Goal: Task Accomplishment & Management: Manage account settings

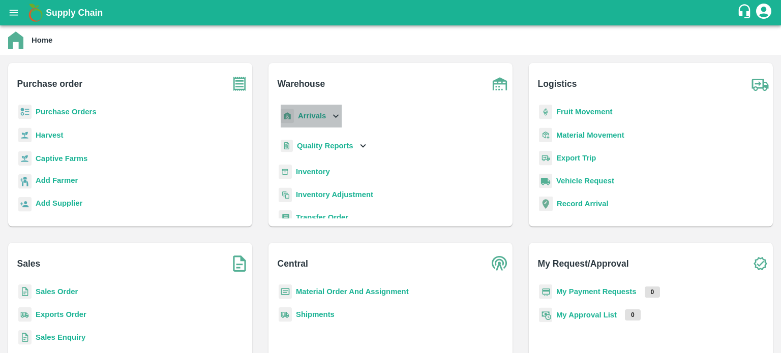
click at [333, 118] on icon at bounding box center [335, 115] width 11 height 11
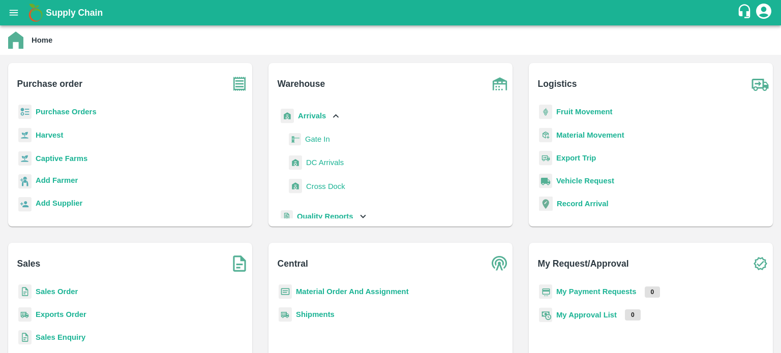
click at [325, 162] on span "DC Arrivals" at bounding box center [325, 162] width 38 height 11
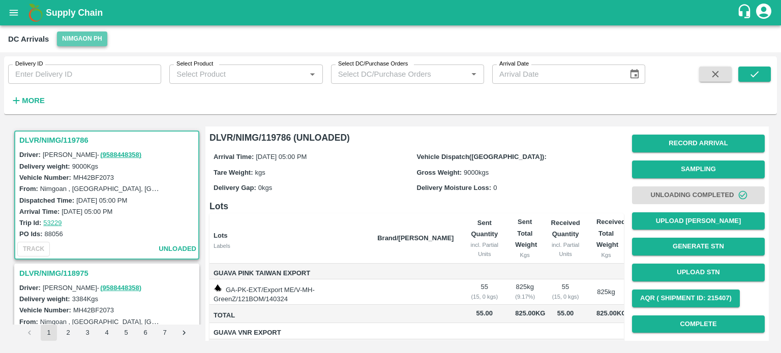
click at [82, 39] on button "Nimgaon PH" at bounding box center [82, 39] width 50 height 15
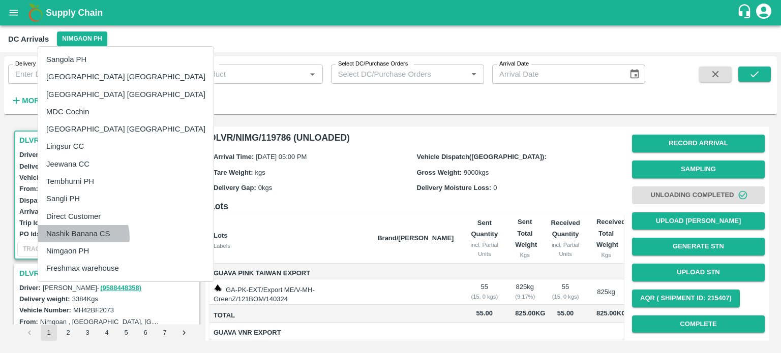
click at [81, 238] on li "Nashik Banana CS" at bounding box center [125, 233] width 175 height 17
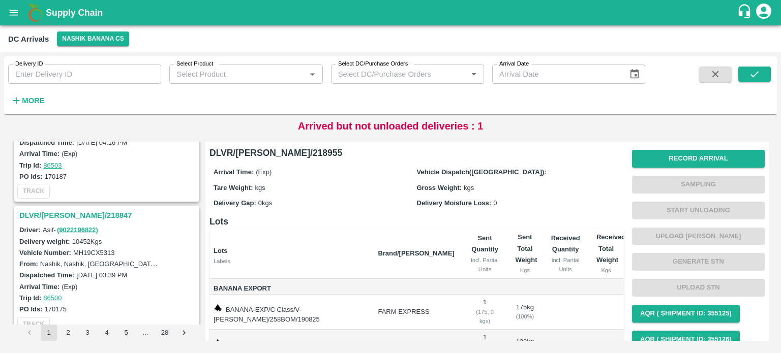
scroll to position [1662, 0]
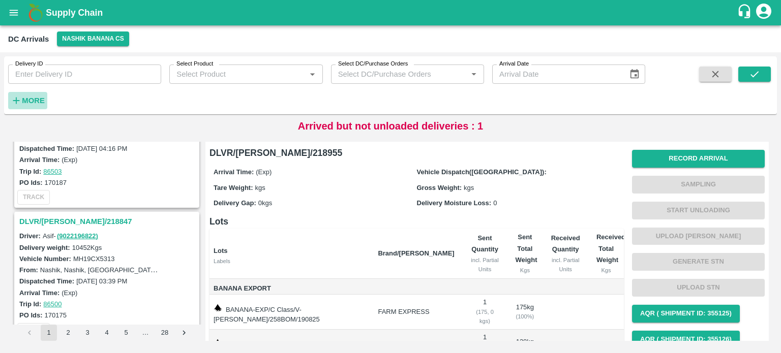
click at [27, 101] on strong "More" at bounding box center [33, 101] width 23 height 8
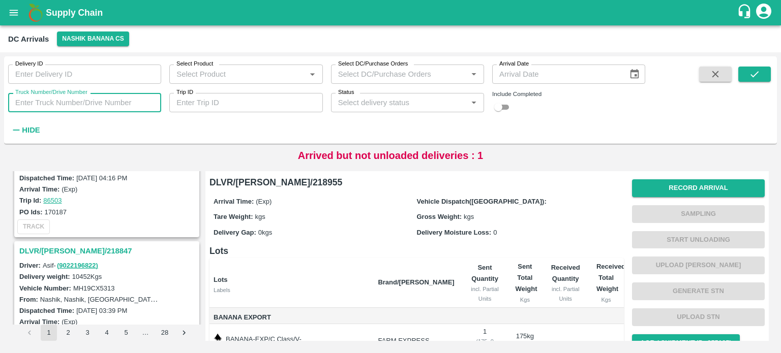
click at [69, 101] on input "Truck Number/Drive Number" at bounding box center [84, 102] width 153 height 19
type input "8391"
click at [504, 107] on input "checkbox" at bounding box center [498, 107] width 37 height 12
checkbox input "true"
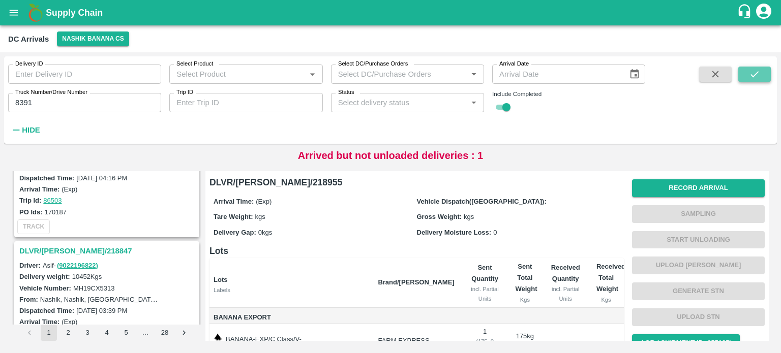
click at [754, 78] on icon "submit" at bounding box center [754, 74] width 11 height 11
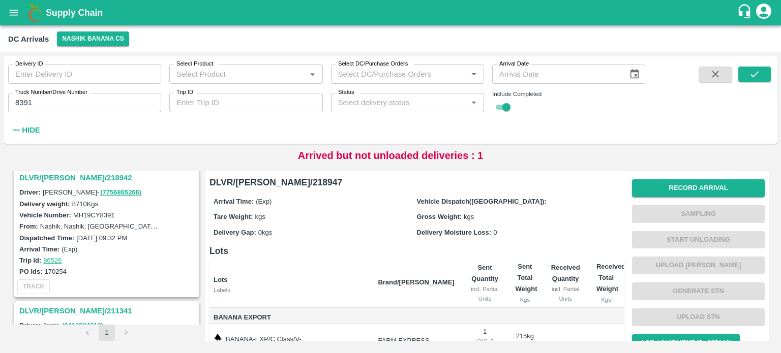
scroll to position [120, 0]
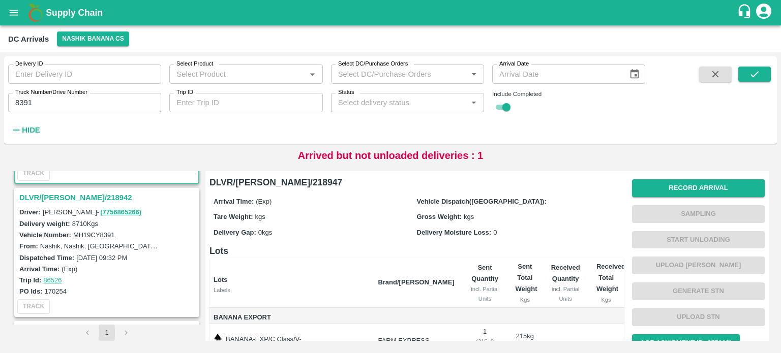
click at [65, 192] on h3 "DLVR/[PERSON_NAME]/218942" at bounding box center [108, 197] width 178 height 13
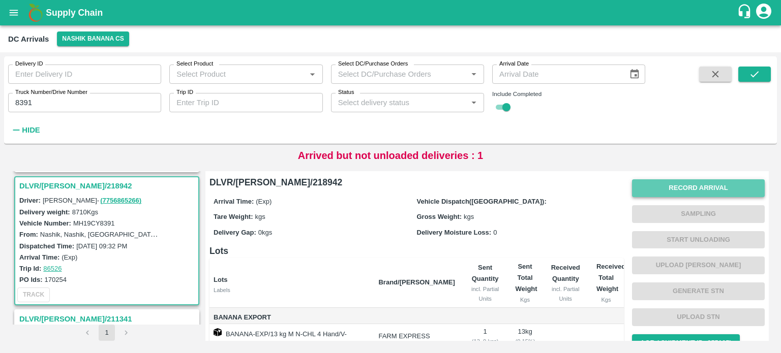
click at [687, 187] on button "Record Arrival" at bounding box center [698, 189] width 133 height 18
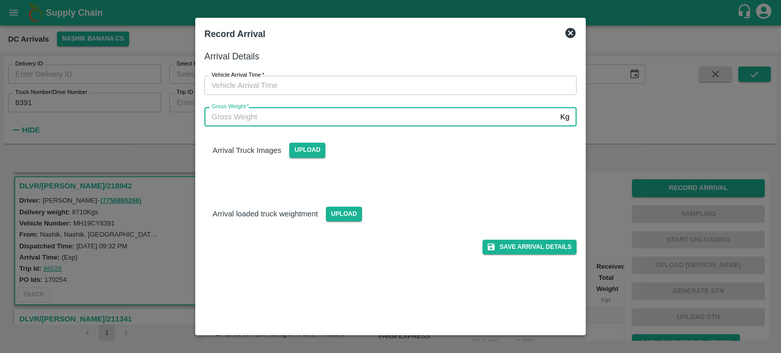
click at [360, 117] on input "Gross Weight   *" at bounding box center [380, 116] width 352 height 19
type input "15155"
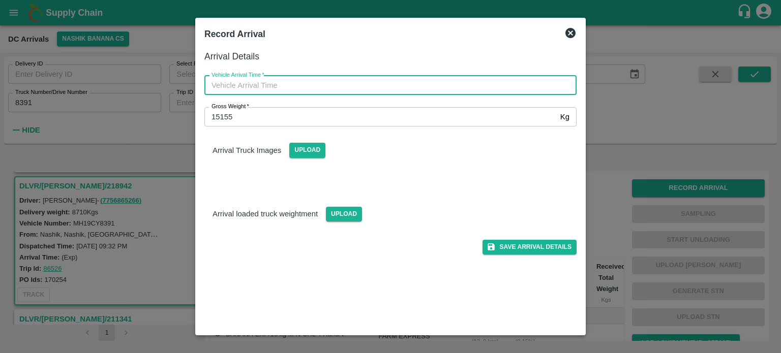
type input "DD/MM/YYYY hh:mm aa"
click at [417, 95] on input "DD/MM/YYYY hh:mm aa" at bounding box center [386, 85] width 365 height 19
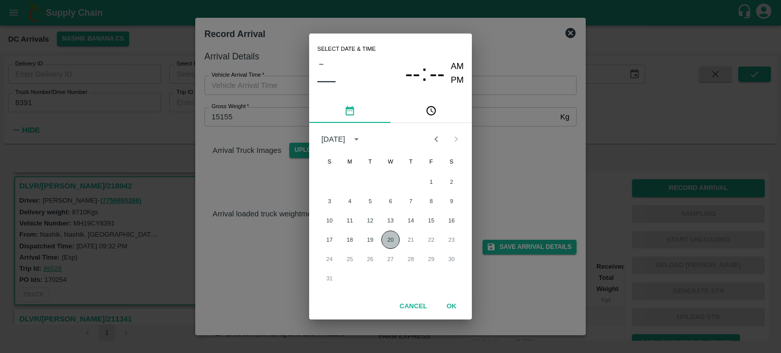
click at [391, 243] on button "20" at bounding box center [390, 240] width 18 height 18
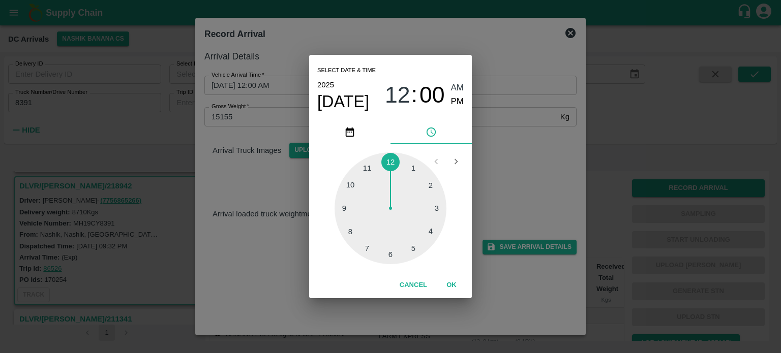
click at [353, 203] on div at bounding box center [391, 209] width 112 height 112
click at [351, 233] on div at bounding box center [391, 209] width 112 height 112
type input "[DATE] 09:40 AM"
click at [508, 142] on div "Select date & time [DATE] 09 : 40 AM PM 05 10 15 20 25 30 35 40 45 50 55 00 Can…" at bounding box center [390, 176] width 781 height 353
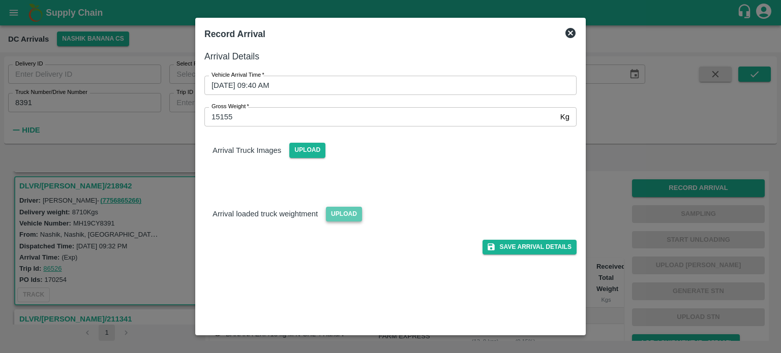
click at [335, 215] on span "Upload" at bounding box center [344, 214] width 36 height 15
click at [0, 0] on input "Upload" at bounding box center [0, 0] width 0 height 0
click at [300, 156] on span "Upload" at bounding box center [307, 150] width 36 height 15
click at [0, 0] on input "Upload" at bounding box center [0, 0] width 0 height 0
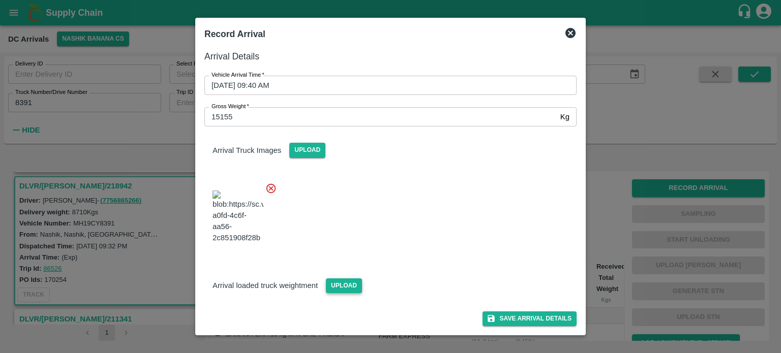
click at [328, 284] on span "Upload" at bounding box center [344, 286] width 36 height 15
click at [0, 0] on input "Upload" at bounding box center [0, 0] width 0 height 0
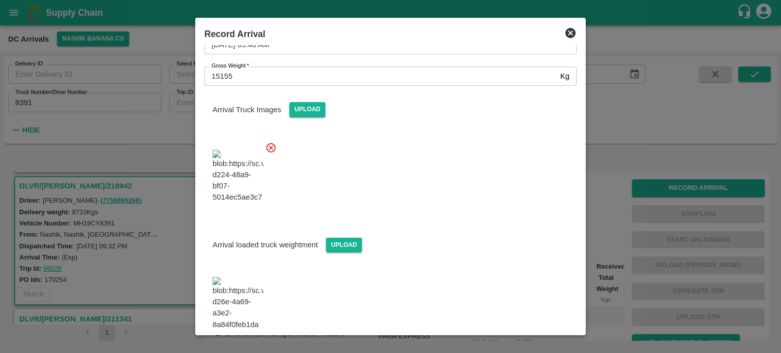
click at [513, 351] on button "Save Arrival Details" at bounding box center [530, 358] width 94 height 15
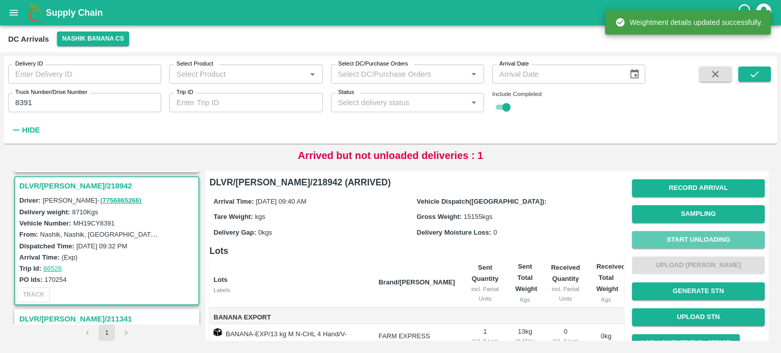
click at [686, 242] on button "Start Unloading" at bounding box center [698, 240] width 133 height 18
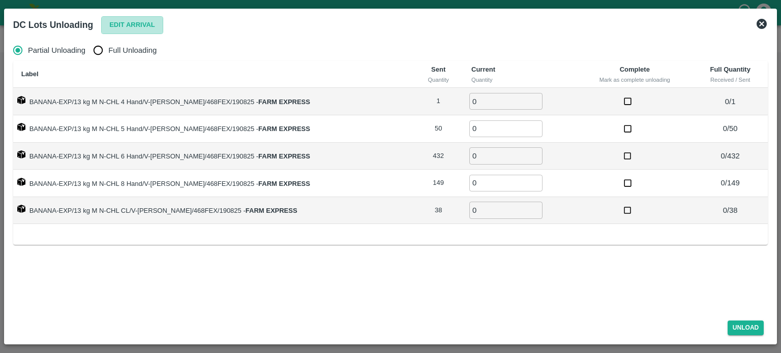
click at [126, 26] on button "Edit Arrival" at bounding box center [132, 25] width 62 height 18
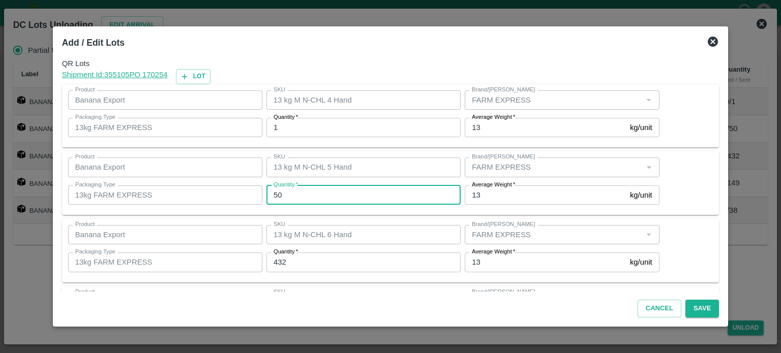
click at [280, 197] on input "50" at bounding box center [364, 195] width 194 height 19
type input "52"
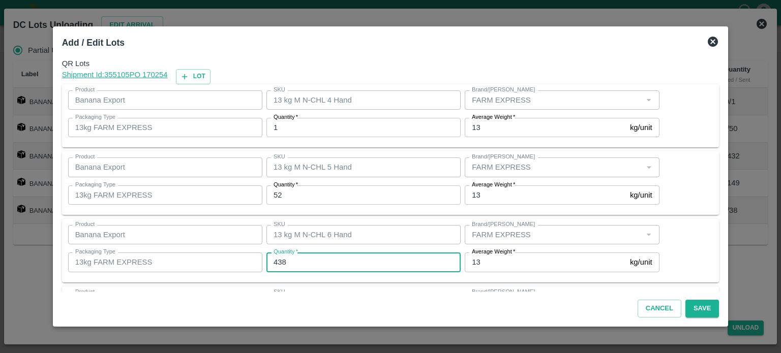
type input "438"
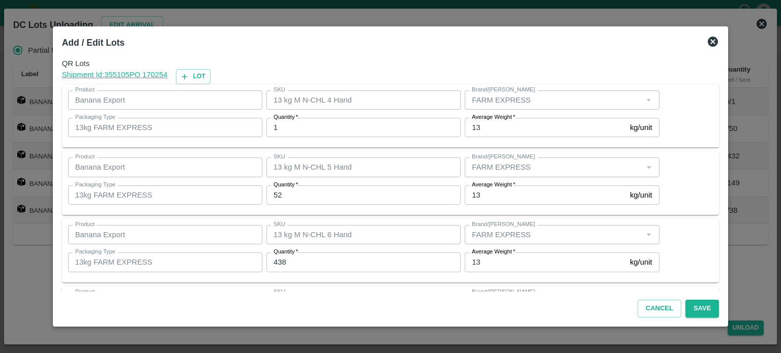
scroll to position [133, 0]
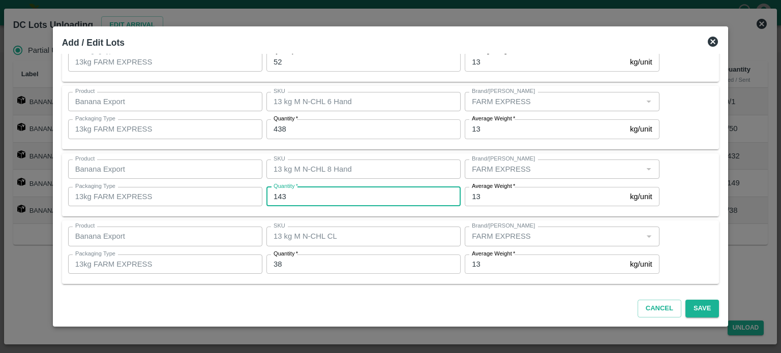
type input "143"
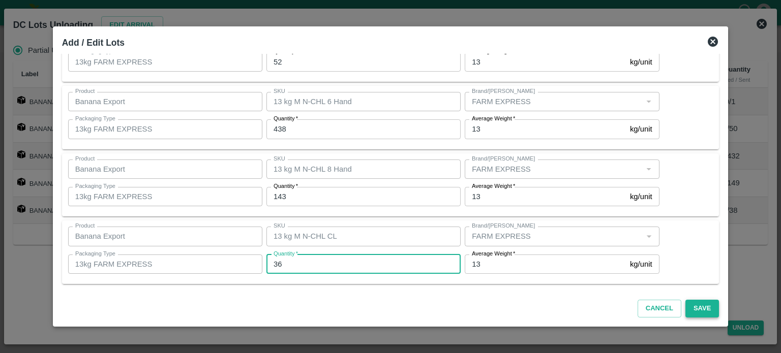
type input "36"
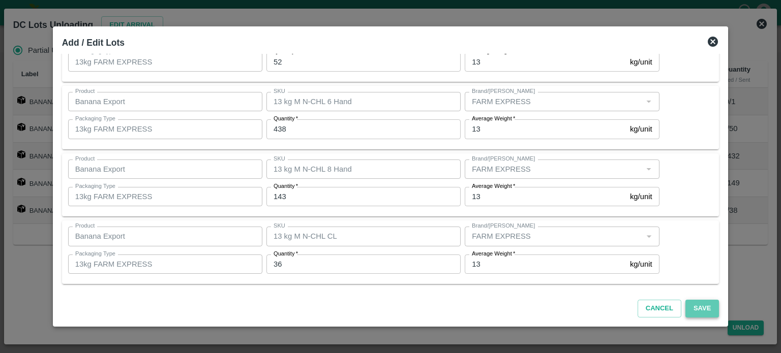
click at [694, 311] on button "Save" at bounding box center [703, 309] width 34 height 18
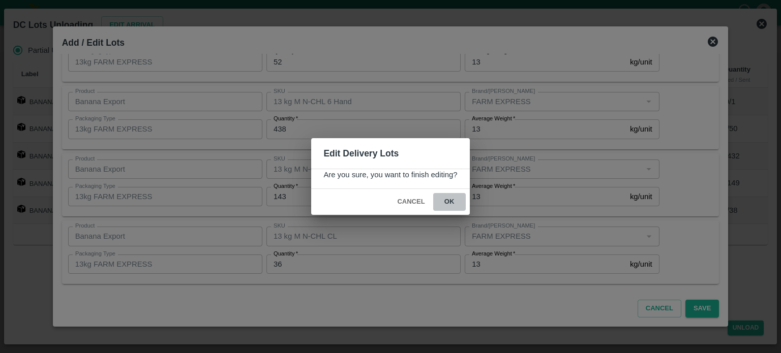
click at [447, 199] on button "ok" at bounding box center [449, 202] width 33 height 18
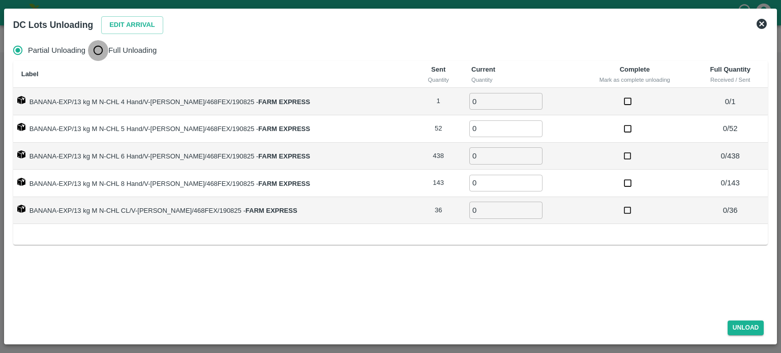
click at [105, 52] on input "Full Unloading" at bounding box center [98, 50] width 20 height 20
radio input "true"
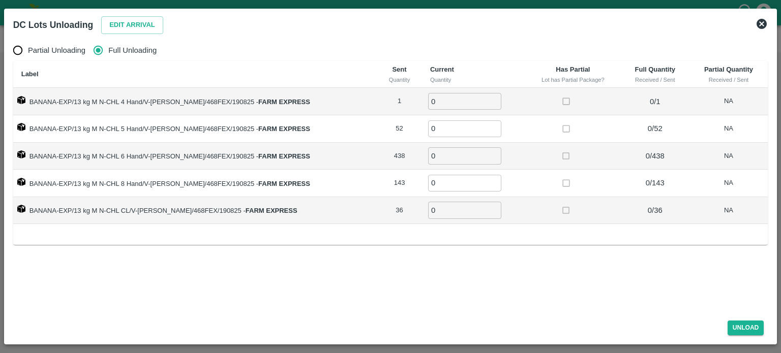
click at [760, 28] on icon at bounding box center [762, 24] width 12 height 12
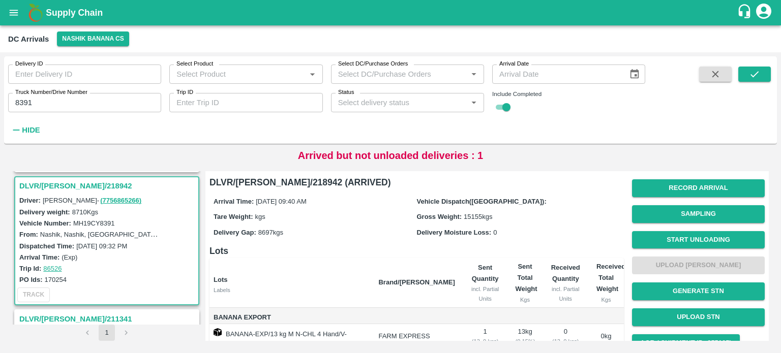
scroll to position [0, 0]
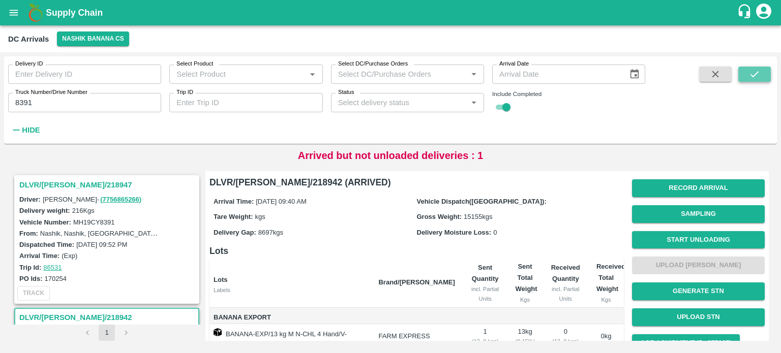
click at [756, 72] on icon "submit" at bounding box center [754, 74] width 11 height 11
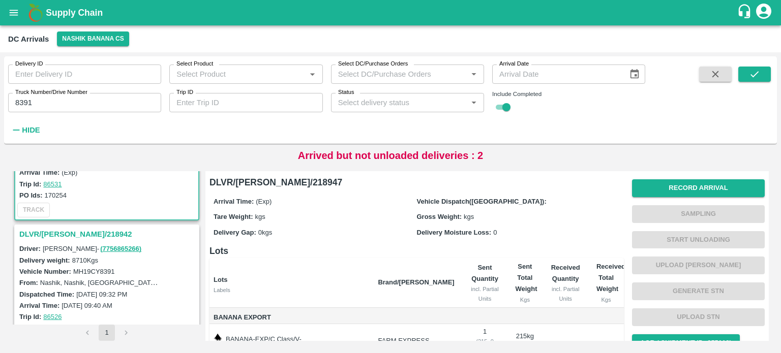
scroll to position [84, 0]
click at [75, 227] on h3 "DLVR/[PERSON_NAME]/218942" at bounding box center [108, 233] width 178 height 13
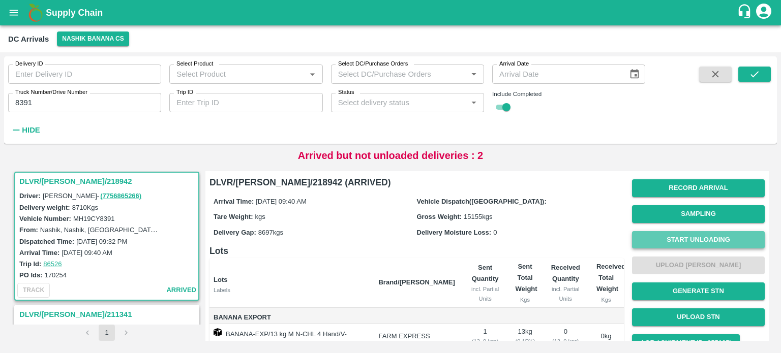
click at [699, 247] on button "Start Unloading" at bounding box center [698, 240] width 133 height 18
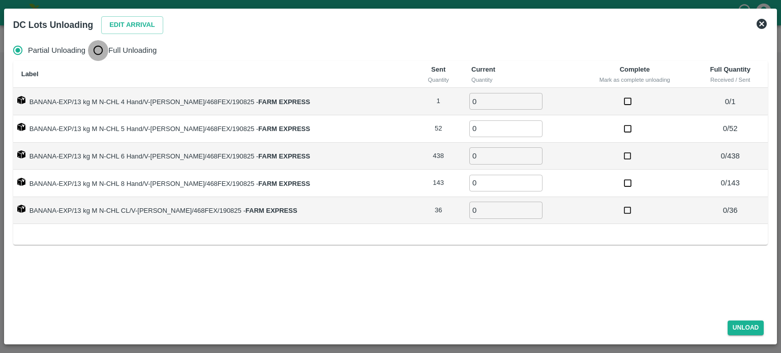
click at [96, 56] on input "Full Unloading" at bounding box center [98, 50] width 20 height 20
radio input "true"
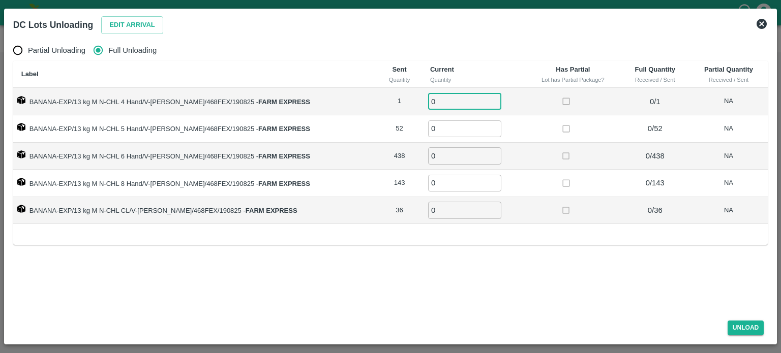
click at [442, 101] on input "0" at bounding box center [464, 101] width 73 height 17
type input "1"
type input "52"
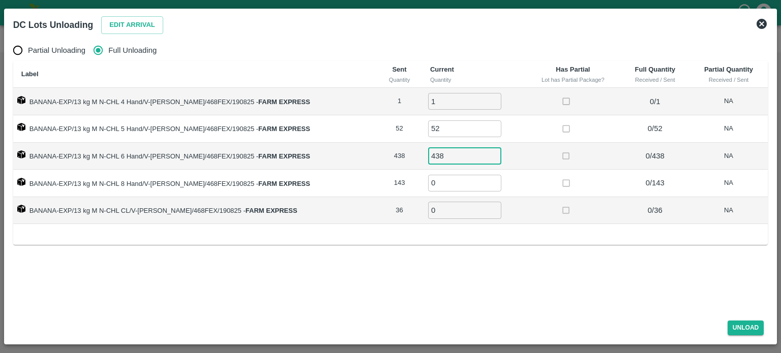
type input "438"
type input "143"
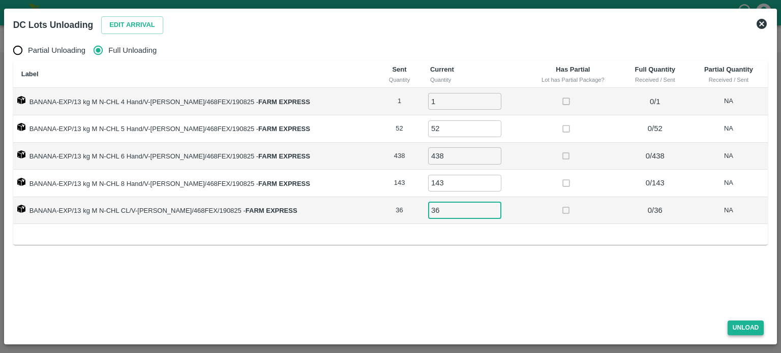
type input "36"
click at [739, 331] on button "Unload" at bounding box center [746, 328] width 37 height 15
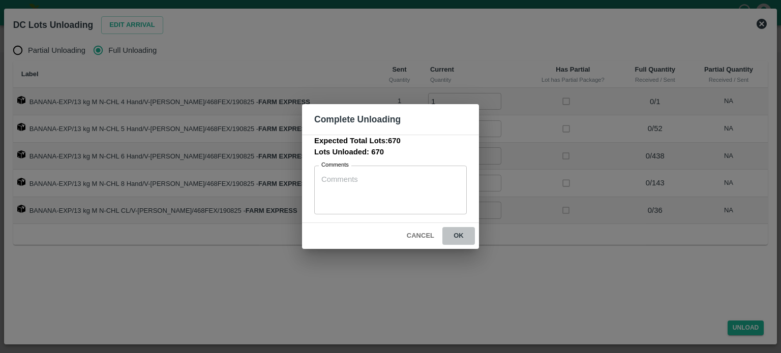
click at [455, 233] on button "ok" at bounding box center [459, 236] width 33 height 18
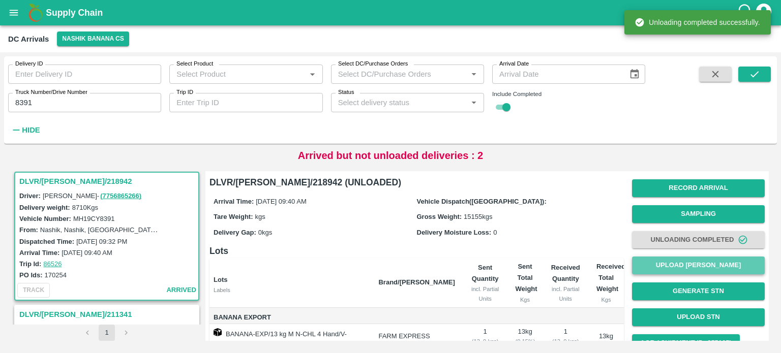
click at [689, 264] on button "Upload [PERSON_NAME]" at bounding box center [698, 266] width 133 height 18
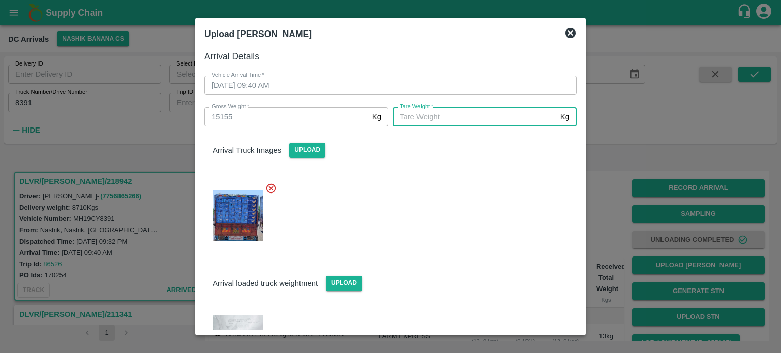
click at [457, 121] on input "[PERSON_NAME]   *" at bounding box center [475, 116] width 164 height 19
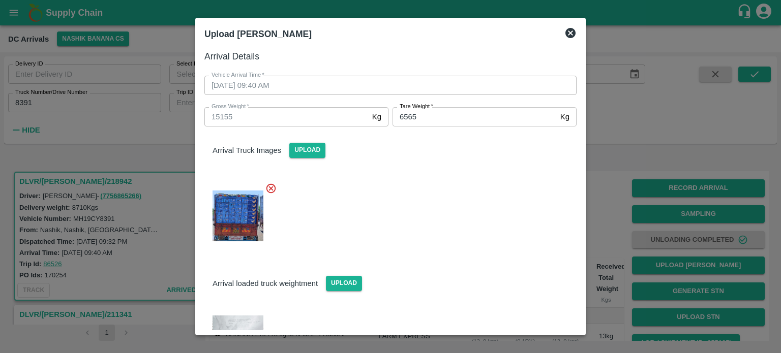
click at [470, 219] on div at bounding box center [386, 213] width 380 height 78
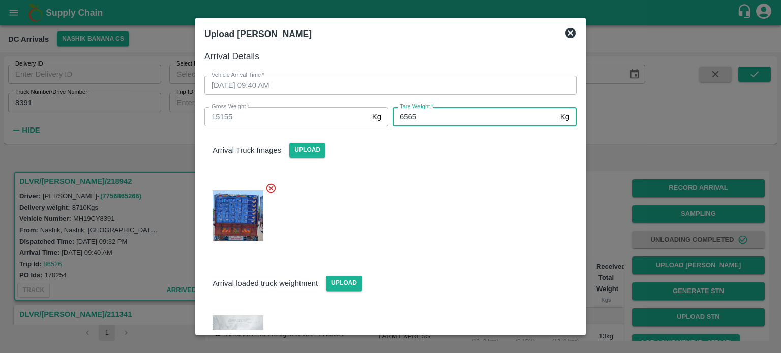
click at [432, 115] on input "6565" at bounding box center [475, 116] width 164 height 19
type input "6465"
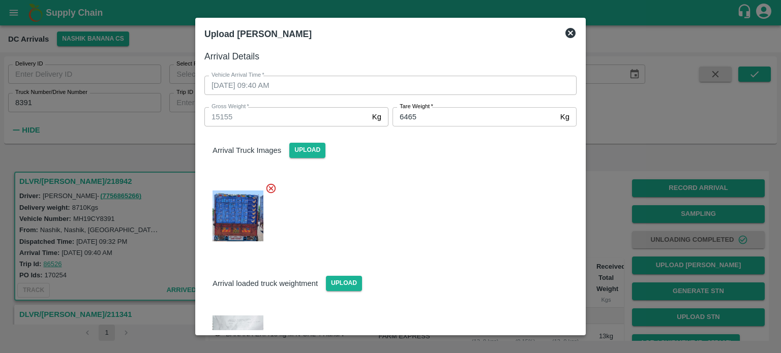
click at [457, 236] on div at bounding box center [386, 213] width 380 height 78
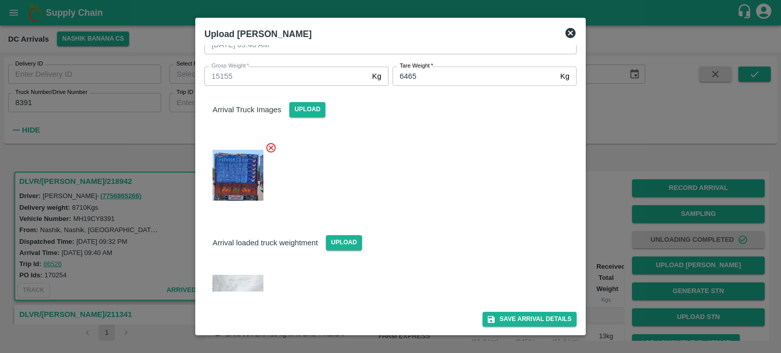
scroll to position [41, 0]
click at [517, 319] on button "Save Arrival Details" at bounding box center [530, 319] width 94 height 15
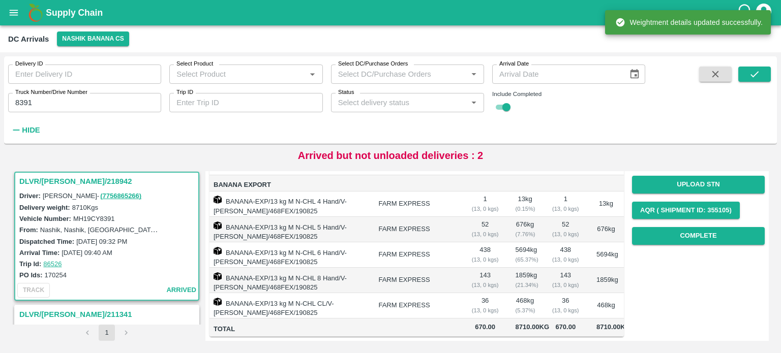
scroll to position [161, 0]
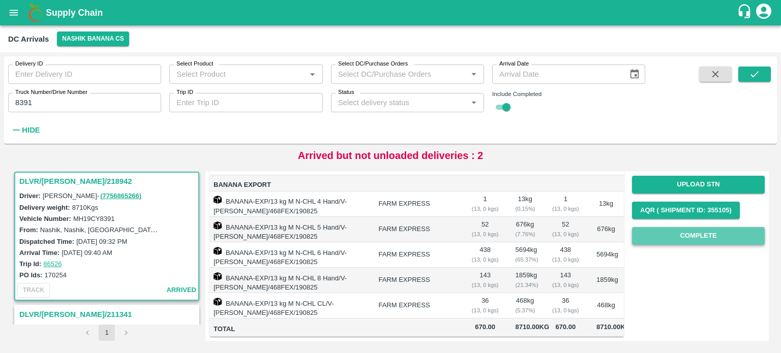
click at [698, 227] on button "Complete" at bounding box center [698, 236] width 133 height 18
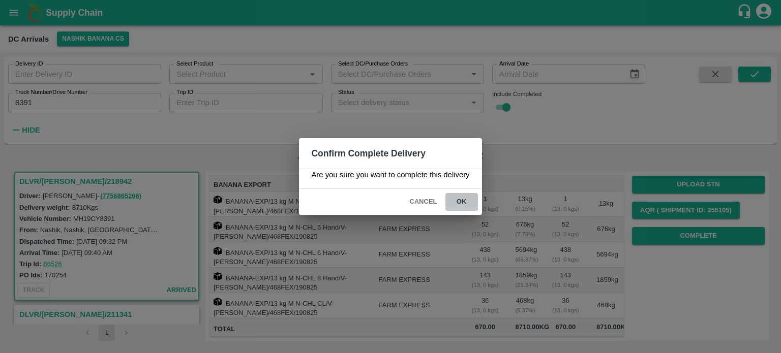
click at [456, 199] on button "ok" at bounding box center [462, 202] width 33 height 18
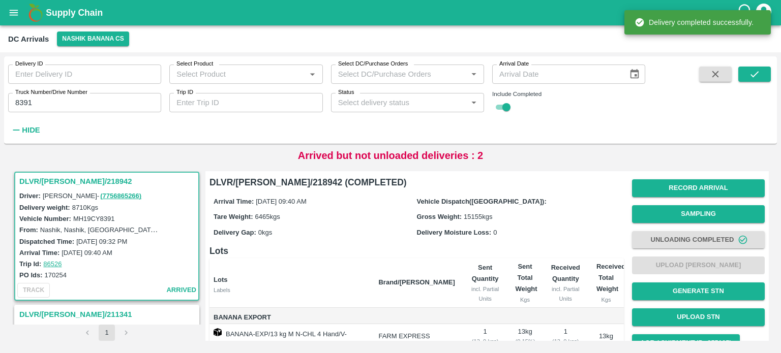
click at [23, 103] on input "8391" at bounding box center [84, 102] width 153 height 19
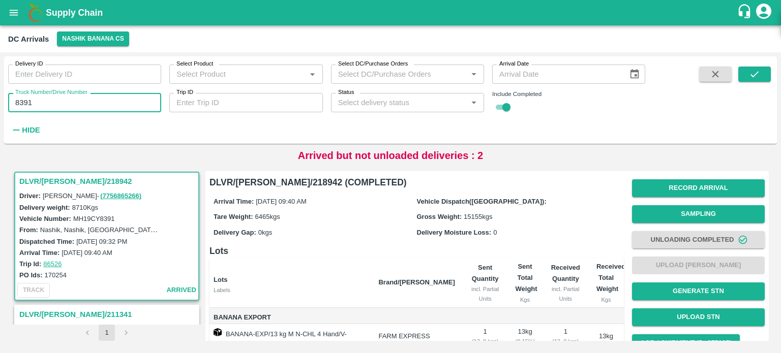
click at [23, 103] on input "8391" at bounding box center [84, 102] width 153 height 19
type input "8616"
click at [752, 69] on icon "submit" at bounding box center [754, 74] width 11 height 11
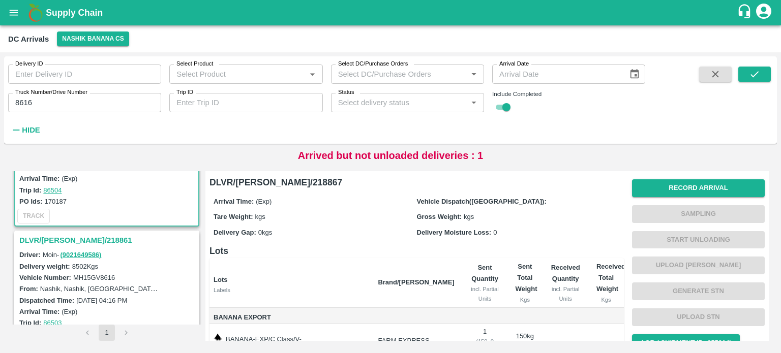
scroll to position [83, 0]
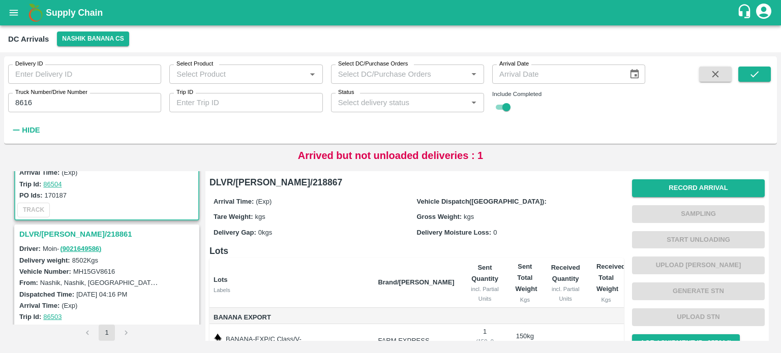
click at [55, 231] on h3 "DLVR/[PERSON_NAME]/218861" at bounding box center [108, 234] width 178 height 13
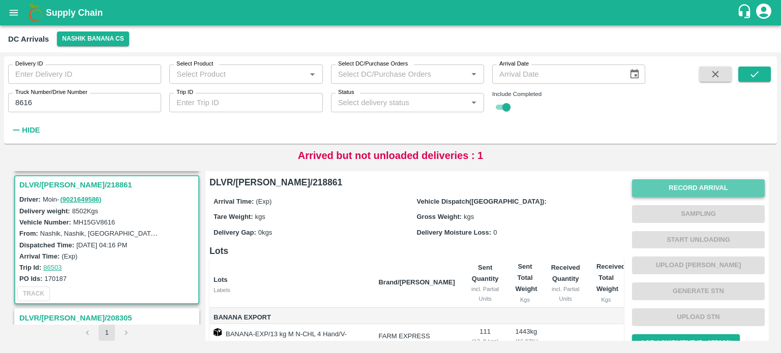
click at [690, 189] on button "Record Arrival" at bounding box center [698, 189] width 133 height 18
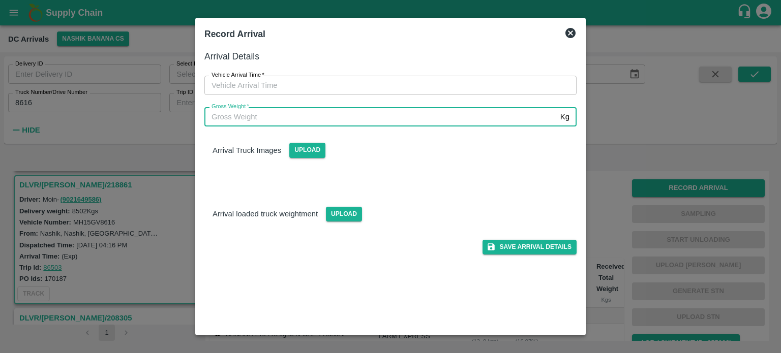
click at [364, 114] on input "Gross Weight   *" at bounding box center [380, 116] width 352 height 19
type input "14980"
type input "DD/MM/YYYY hh:mm aa"
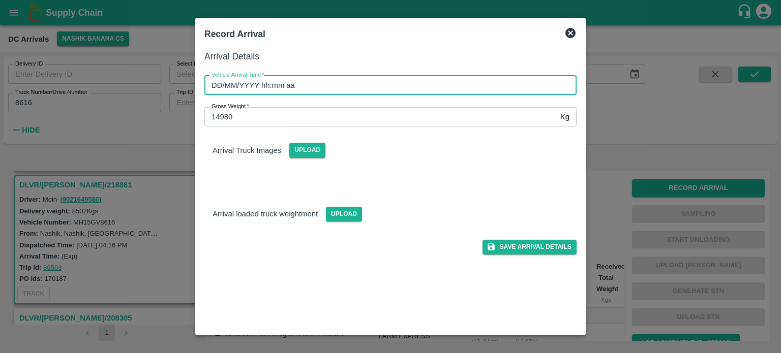
click at [369, 86] on input "DD/MM/YYYY hh:mm aa" at bounding box center [386, 85] width 365 height 19
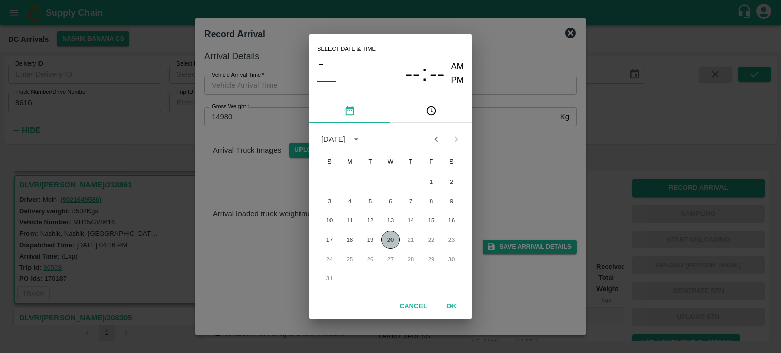
click at [389, 242] on button "20" at bounding box center [390, 240] width 18 height 18
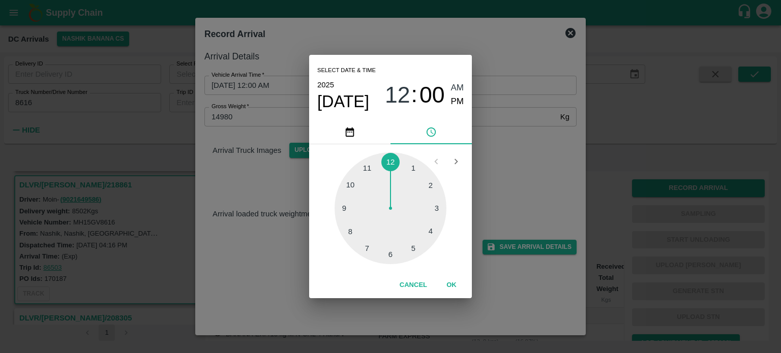
click at [557, 181] on div "Select date & time [DATE] 12 : 00 AM PM 1 2 3 4 5 6 7 8 9 10 11 12 Cancel OK" at bounding box center [390, 176] width 781 height 353
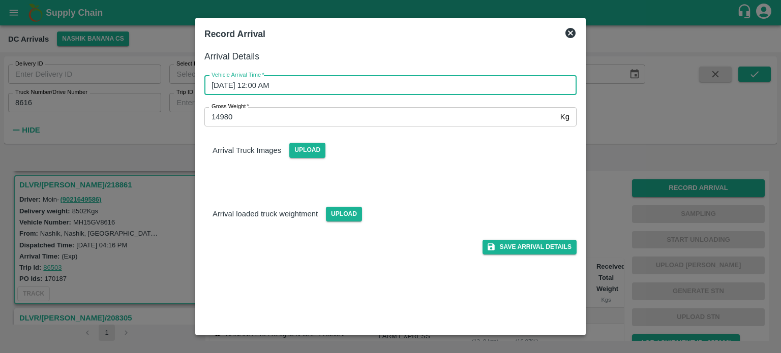
click at [329, 87] on input "[DATE] 12:00 AM" at bounding box center [386, 85] width 365 height 19
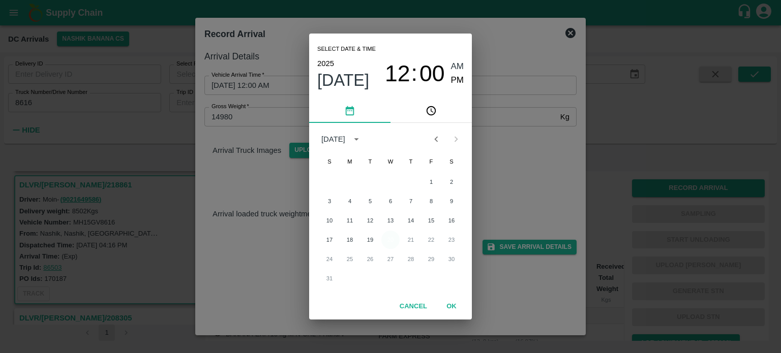
click at [389, 238] on button "20" at bounding box center [390, 240] width 18 height 18
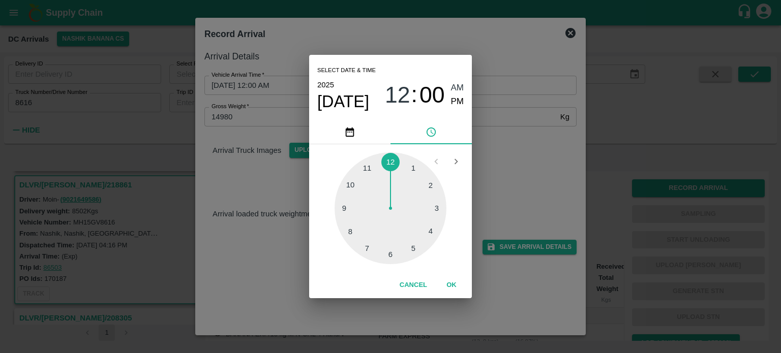
click at [348, 207] on div at bounding box center [391, 209] width 112 height 112
type input "[DATE] 09:00 AM"
click at [555, 164] on div "Select date & time [DATE] 09 : 00 AM PM 05 10 15 20 25 30 35 40 45 50 55 00 Can…" at bounding box center [390, 176] width 781 height 353
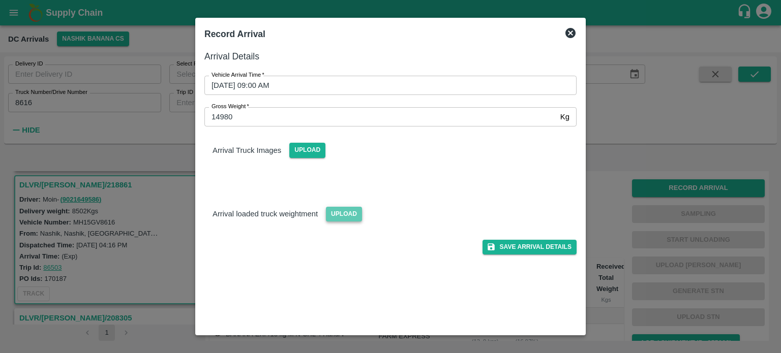
click at [347, 210] on span "Upload" at bounding box center [344, 214] width 36 height 15
click at [0, 0] on input "Upload" at bounding box center [0, 0] width 0 height 0
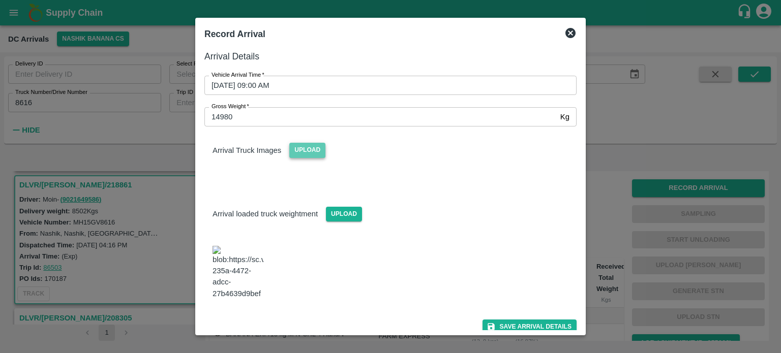
click at [319, 151] on span "Upload" at bounding box center [307, 150] width 36 height 15
click at [0, 0] on input "Upload" at bounding box center [0, 0] width 0 height 0
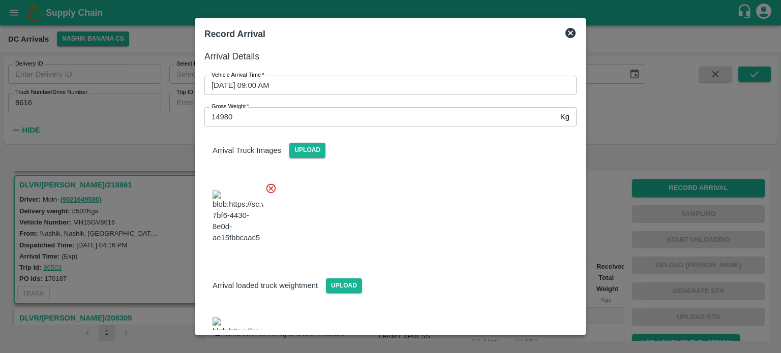
scroll to position [53, 0]
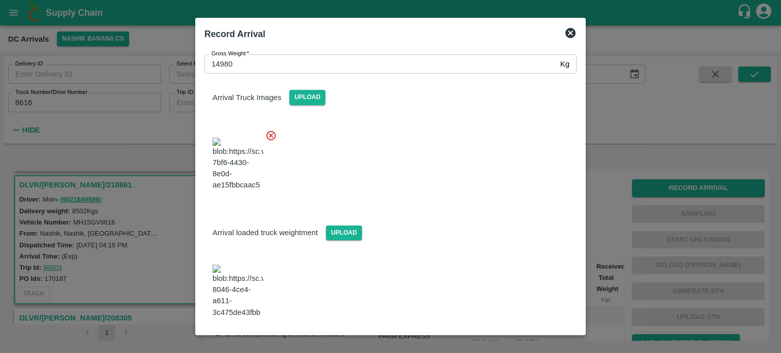
click at [532, 339] on button "Save Arrival Details" at bounding box center [530, 346] width 94 height 15
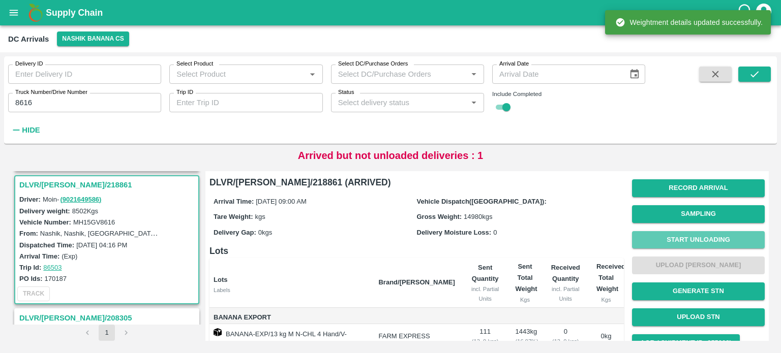
click at [698, 242] on button "Start Unloading" at bounding box center [698, 240] width 133 height 18
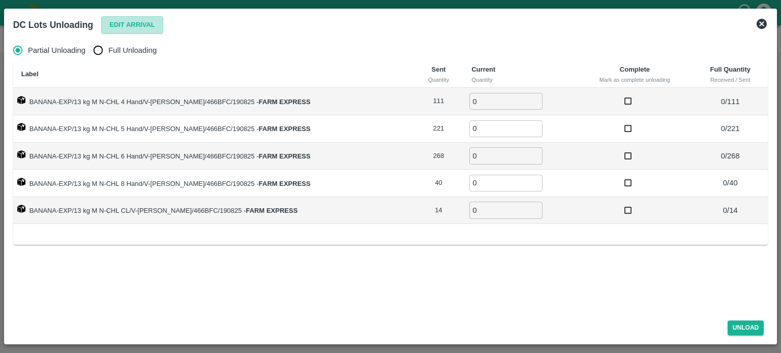
click at [131, 27] on button "Edit Arrival" at bounding box center [132, 25] width 62 height 18
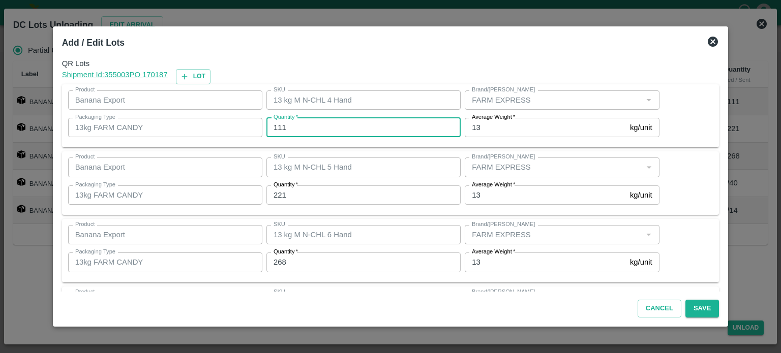
click at [281, 130] on input "111" at bounding box center [364, 127] width 194 height 19
type input "108"
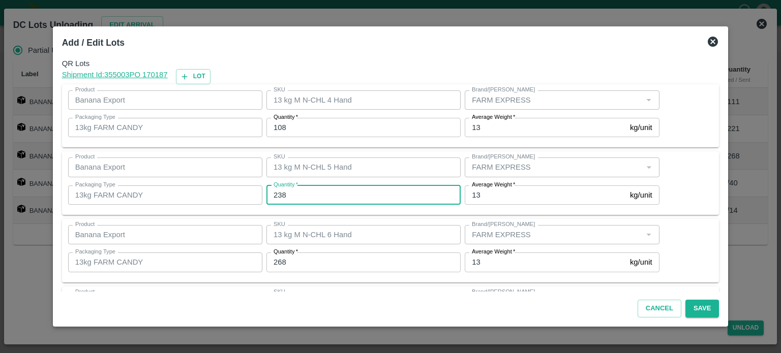
type input "238"
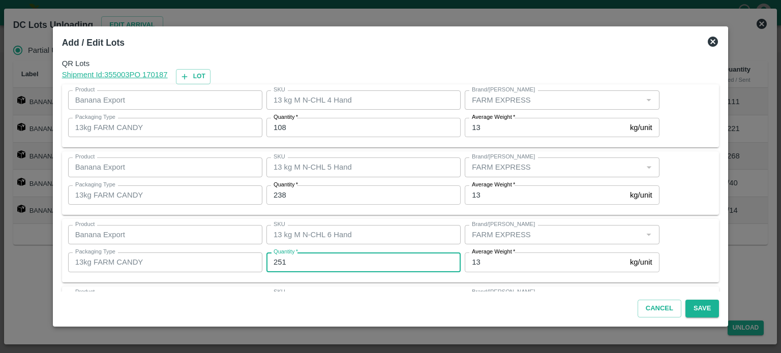
type input "251"
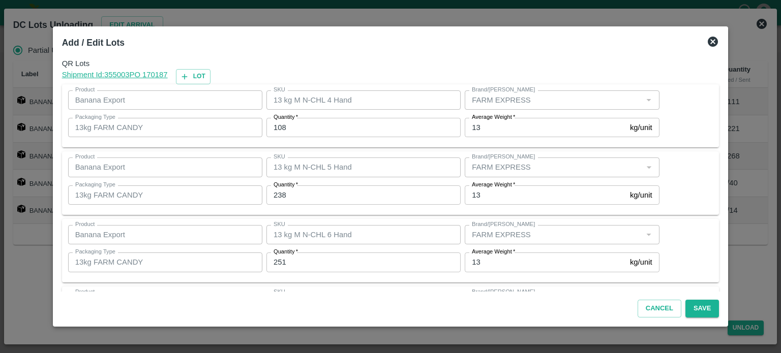
scroll to position [133, 0]
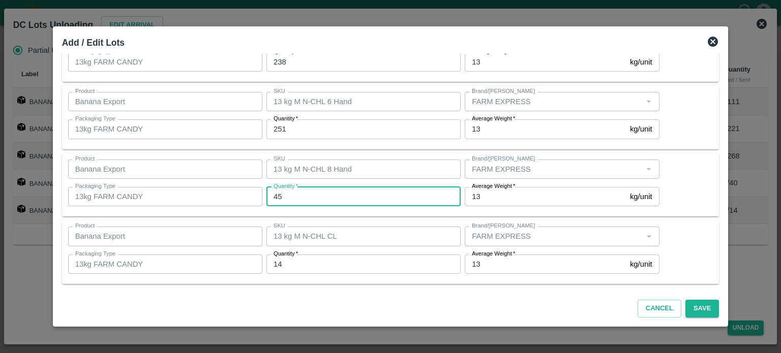
type input "45"
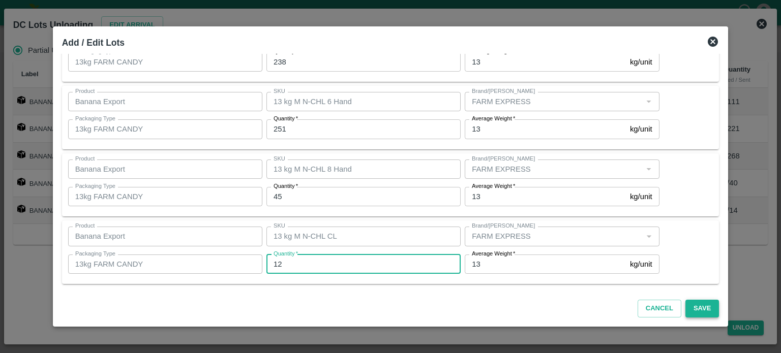
type input "12"
click at [691, 308] on button "Save" at bounding box center [703, 309] width 34 height 18
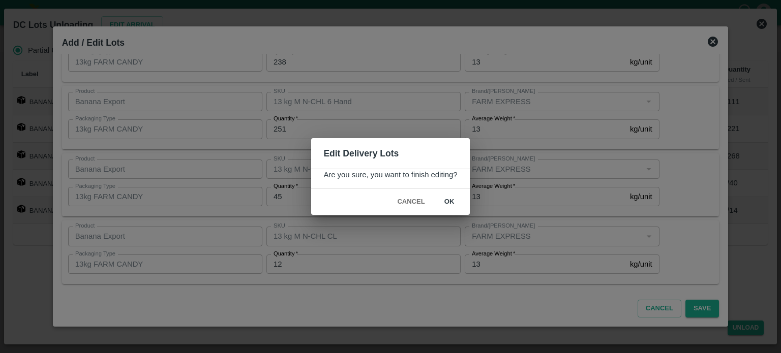
click at [447, 199] on button "ok" at bounding box center [449, 202] width 33 height 18
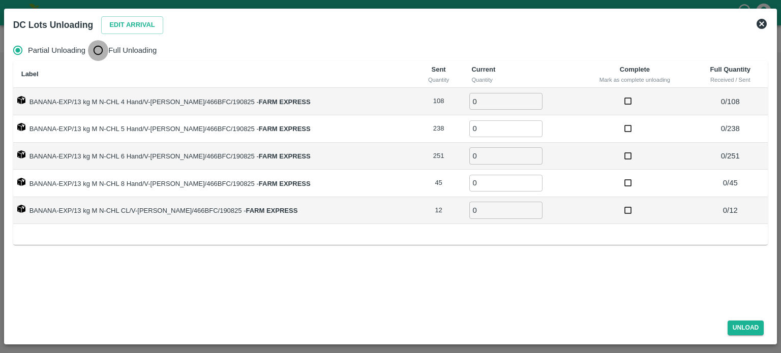
click at [100, 50] on input "Full Unloading" at bounding box center [98, 50] width 20 height 20
radio input "true"
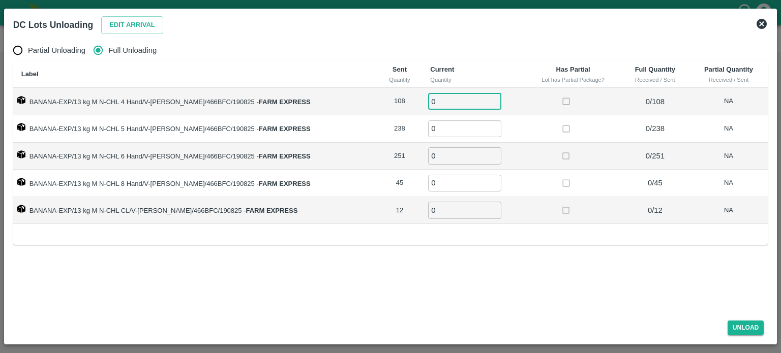
click at [452, 101] on input "0" at bounding box center [464, 101] width 73 height 17
type input "108"
type input "238"
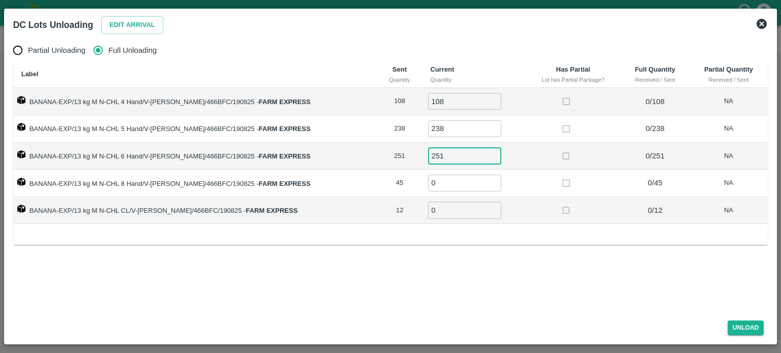
type input "251"
type input "45"
type input "12"
click at [738, 326] on button "Unload" at bounding box center [746, 328] width 37 height 15
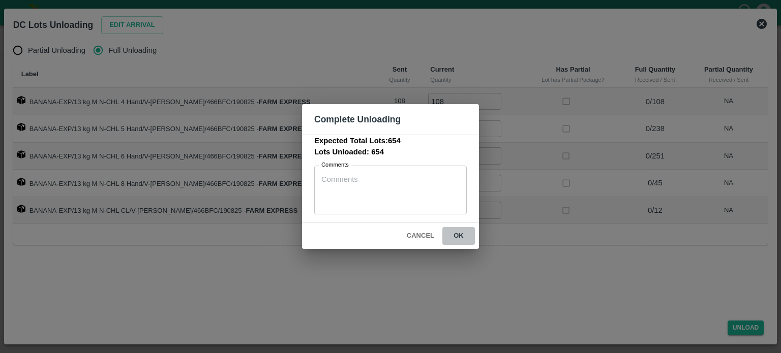
click at [457, 235] on button "ok" at bounding box center [459, 236] width 33 height 18
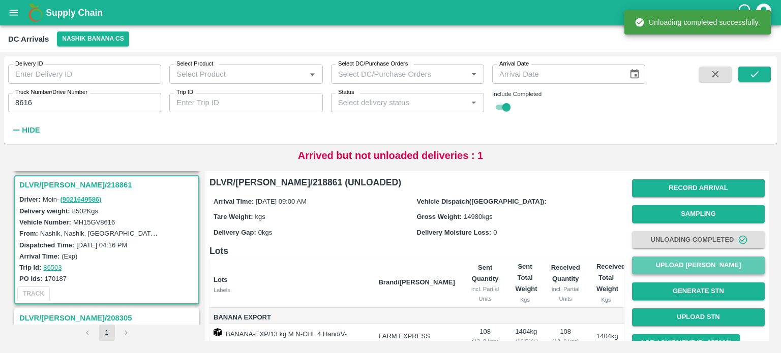
click at [700, 265] on button "Upload [PERSON_NAME]" at bounding box center [698, 266] width 133 height 18
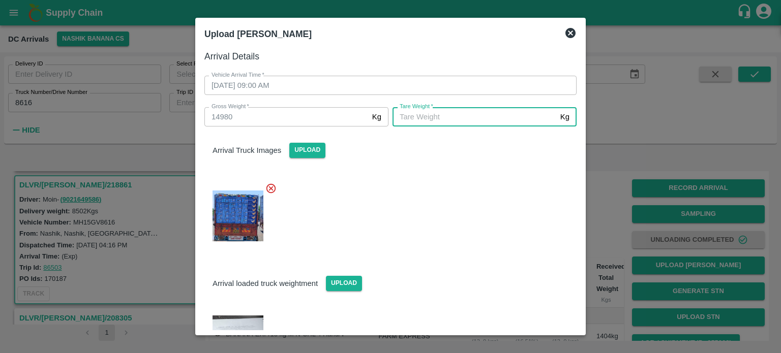
click at [474, 120] on input "[PERSON_NAME]   *" at bounding box center [475, 116] width 164 height 19
type input "5780"
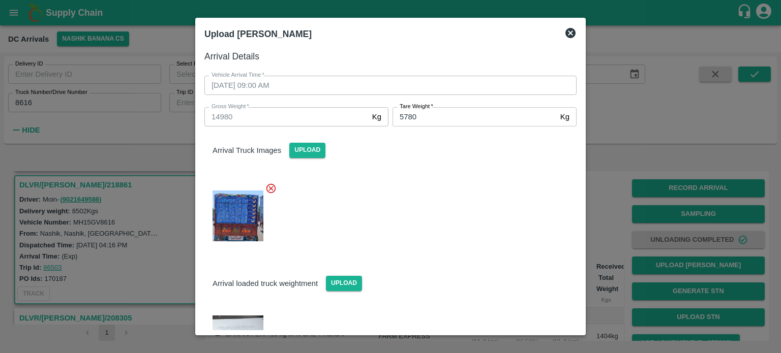
click at [452, 256] on div "Arrival loaded truck weightment Upload" at bounding box center [386, 303] width 380 height 102
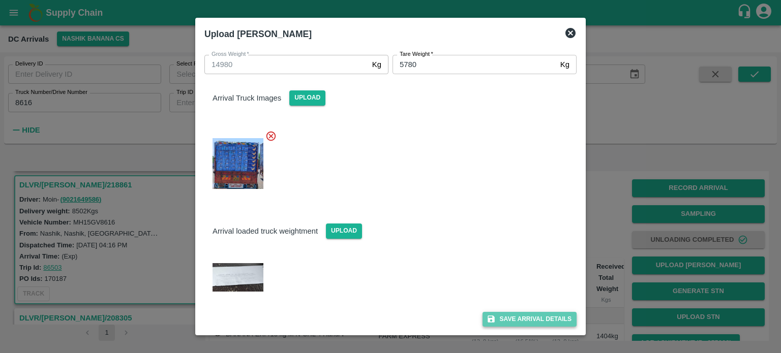
click at [519, 325] on button "Save Arrival Details" at bounding box center [530, 319] width 94 height 15
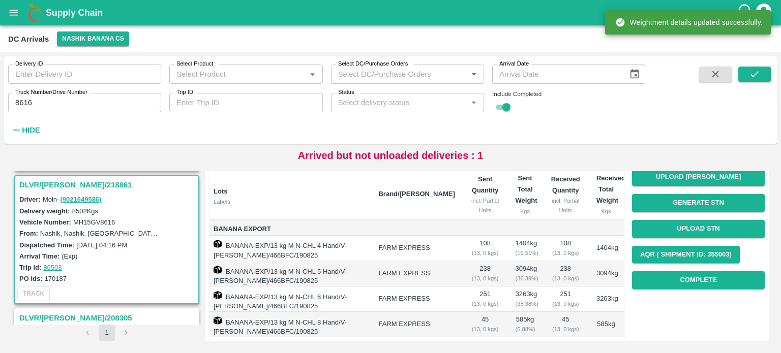
scroll to position [89, 0]
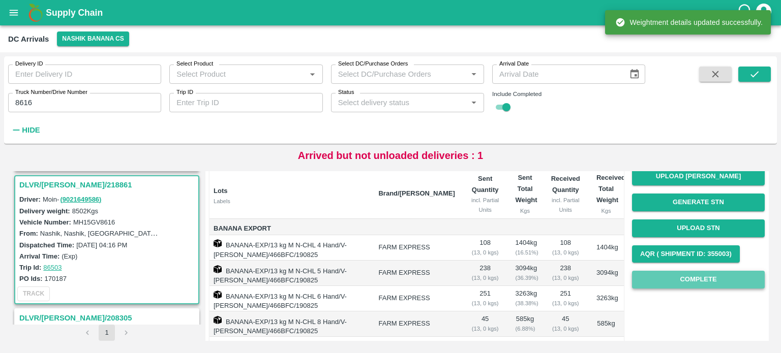
click at [688, 283] on button "Complete" at bounding box center [698, 280] width 133 height 18
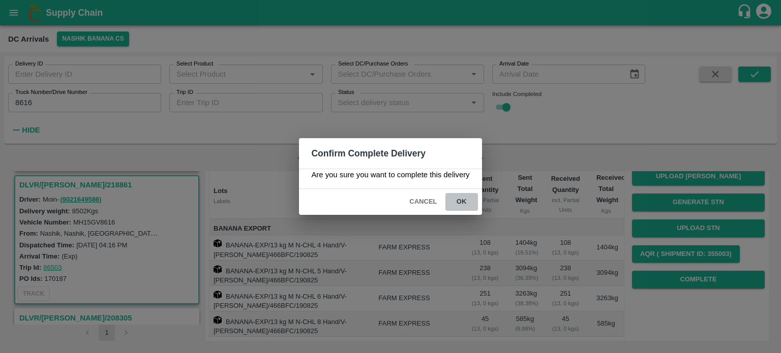
click at [456, 198] on button "ok" at bounding box center [462, 202] width 33 height 18
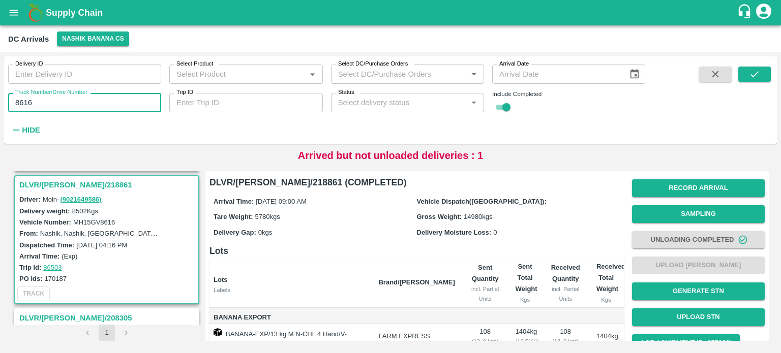
click at [19, 97] on input "8616" at bounding box center [84, 102] width 153 height 19
type input "9138"
click at [753, 79] on icon "submit" at bounding box center [754, 74] width 11 height 11
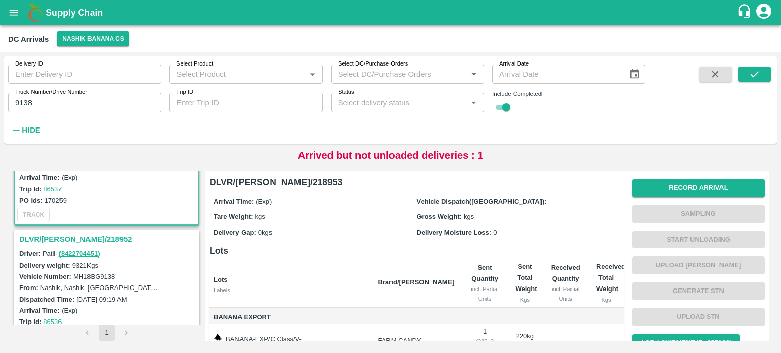
scroll to position [79, 0]
click at [63, 241] on h3 "DLVR/[PERSON_NAME]/218952" at bounding box center [108, 238] width 178 height 13
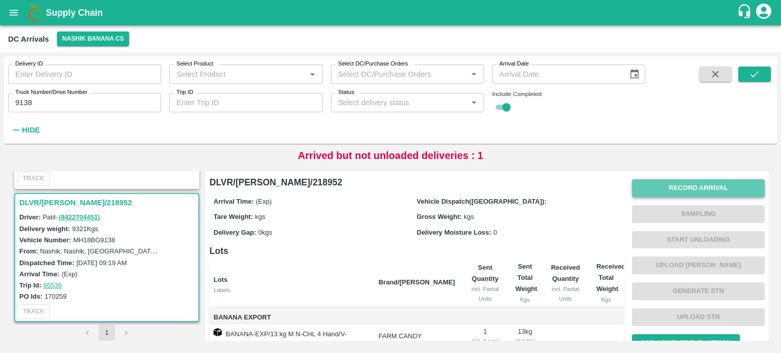
click at [661, 193] on button "Record Arrival" at bounding box center [698, 189] width 133 height 18
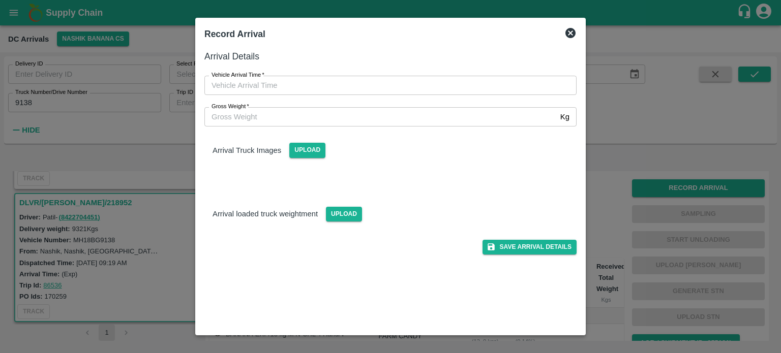
type input "DD/MM/YYYY hh:mm aa"
click at [388, 85] on input "DD/MM/YYYY hh:mm aa" at bounding box center [386, 85] width 365 height 19
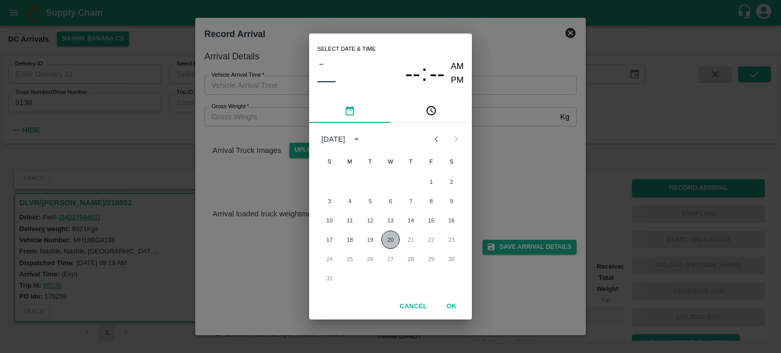
click at [391, 240] on button "20" at bounding box center [390, 240] width 18 height 18
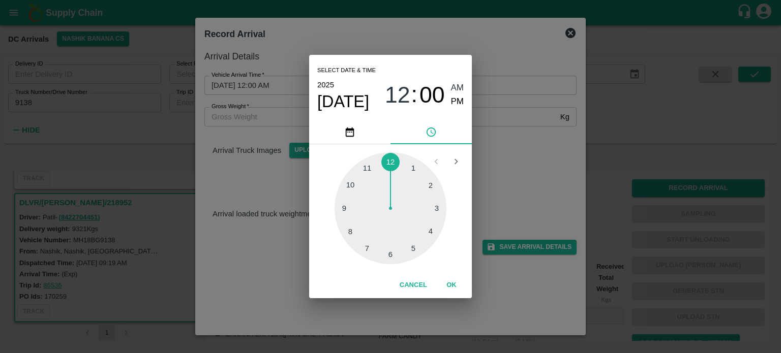
click at [366, 247] on div at bounding box center [391, 209] width 112 height 112
click at [433, 233] on div at bounding box center [391, 209] width 112 height 112
type input "[DATE] 07:20 AM"
click at [498, 185] on div "Select date & time [DATE] 07 : 20 AM PM 05 10 15 20 25 30 35 40 45 50 55 00 Can…" at bounding box center [390, 176] width 781 height 353
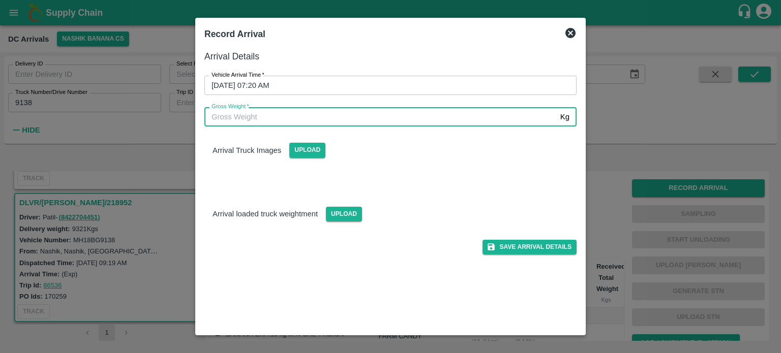
click at [240, 122] on input "Gross Weight   *" at bounding box center [380, 116] width 352 height 19
type input "15430"
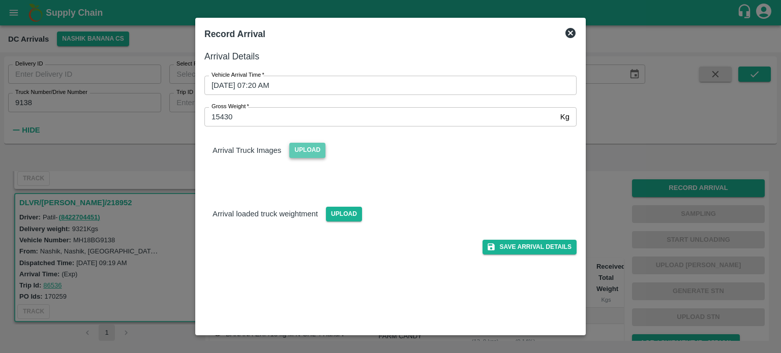
click at [309, 146] on span "Upload" at bounding box center [307, 150] width 36 height 15
click at [0, 0] on input "Upload" at bounding box center [0, 0] width 0 height 0
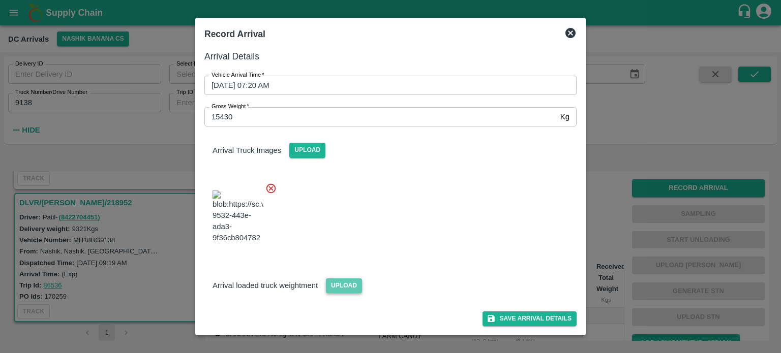
click at [337, 284] on span "Upload" at bounding box center [344, 286] width 36 height 15
click at [0, 0] on input "Upload" at bounding box center [0, 0] width 0 height 0
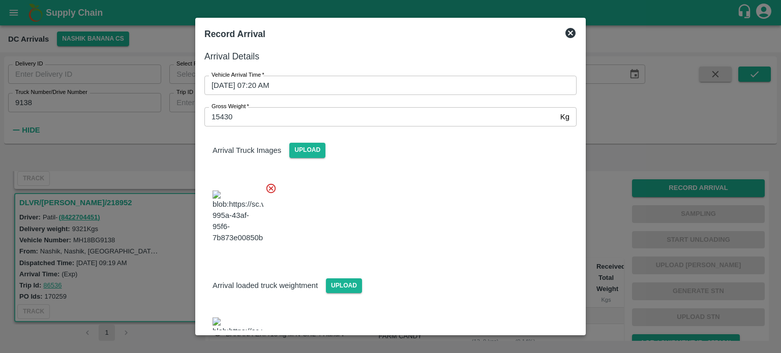
scroll to position [49, 0]
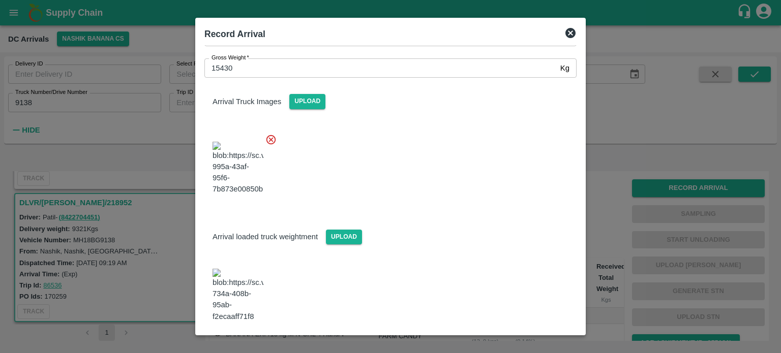
click at [513, 343] on button "Save Arrival Details" at bounding box center [530, 350] width 94 height 15
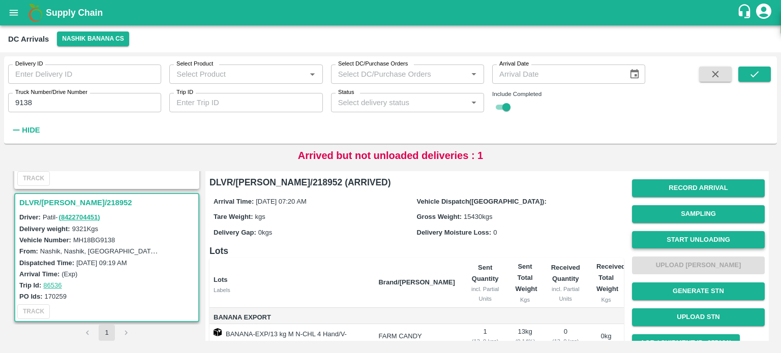
click at [700, 241] on button "Start Unloading" at bounding box center [698, 240] width 133 height 18
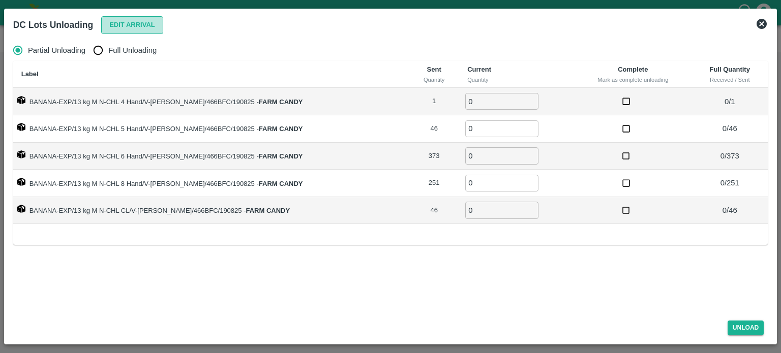
click at [129, 24] on button "Edit Arrival" at bounding box center [132, 25] width 62 height 18
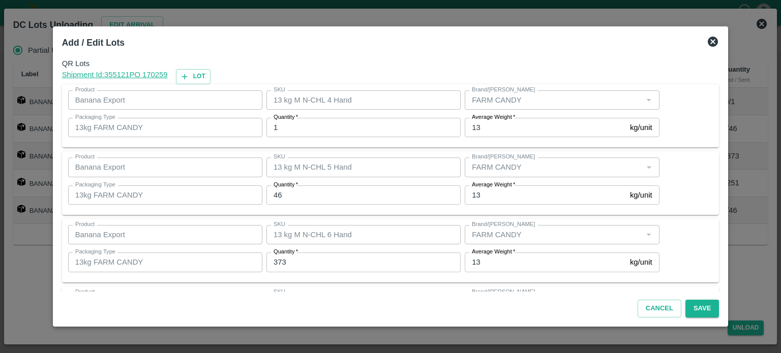
scroll to position [0, 0]
click at [211, 74] on button "Lot" at bounding box center [193, 76] width 35 height 15
type input "13 kg M N-CHL 4 Hand"
type input "1"
type input "13 kg M N-CHL 5 Hand"
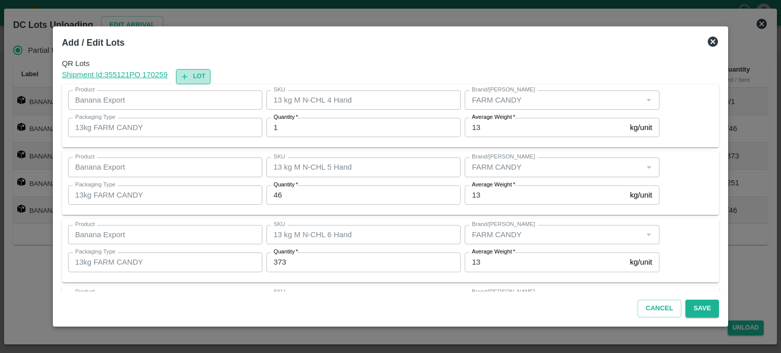
type input "46"
type input "13 kg M N-CHL 6 Hand"
type input "373"
type input "13 kg M N-CHL 8 Hand"
type input "251"
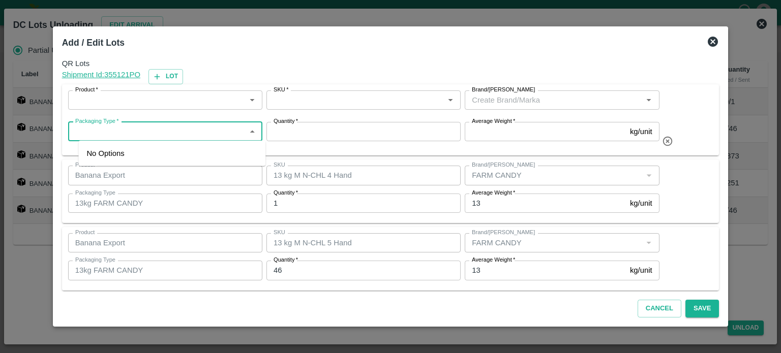
click at [159, 132] on input "Packaging Type   *" at bounding box center [156, 131] width 171 height 13
click at [160, 107] on div "Product   *" at bounding box center [165, 100] width 194 height 19
type input "13kg"
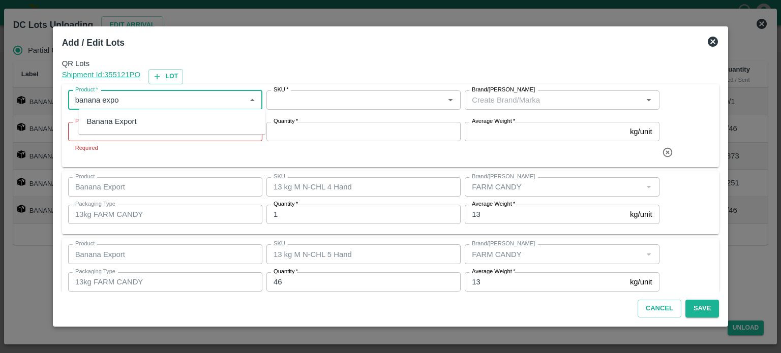
click at [134, 124] on div "Banana Export" at bounding box center [111, 121] width 50 height 11
click at [143, 138] on div "Packaging Type   *" at bounding box center [165, 131] width 194 height 19
type input "Banana Export"
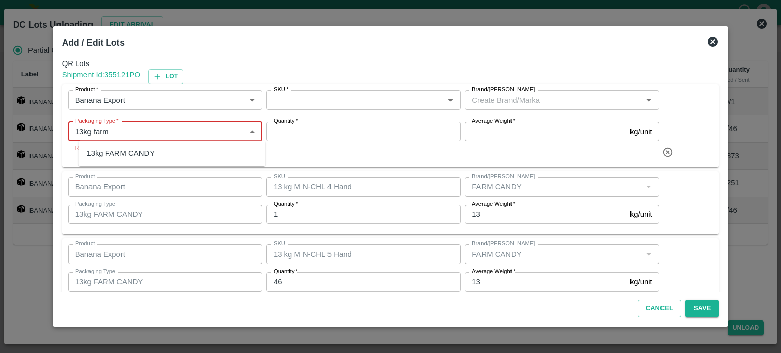
click at [156, 146] on div "13kg FARM CANDY" at bounding box center [171, 153] width 187 height 17
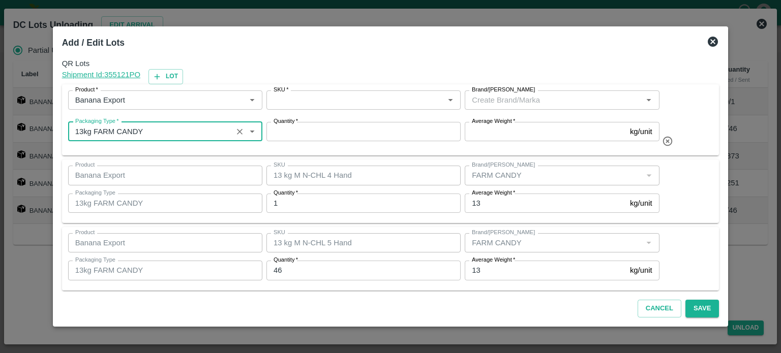
type input "13kg FARM CANDY"
click at [554, 99] on input "Brand/[PERSON_NAME]" at bounding box center [553, 100] width 171 height 13
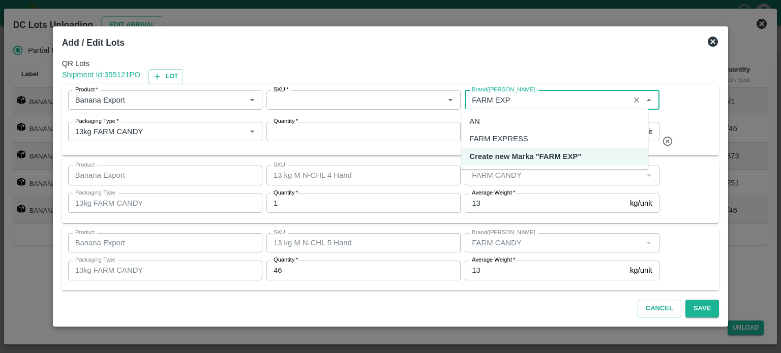
click at [496, 140] on div "FARM EXPRESS" at bounding box center [498, 139] width 58 height 11
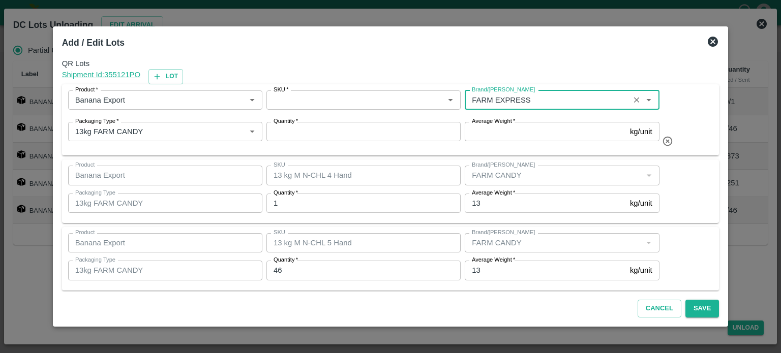
type input "FARM EXPRESS"
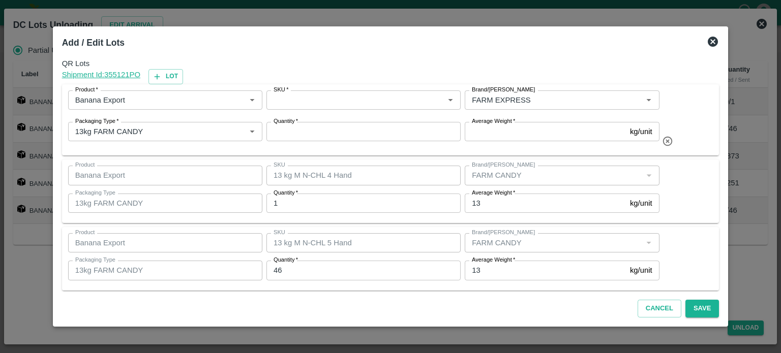
click at [576, 76] on div "Shipment Id: 355121 PO Lot" at bounding box center [391, 76] width 658 height 15
click at [707, 38] on icon at bounding box center [713, 42] width 12 height 12
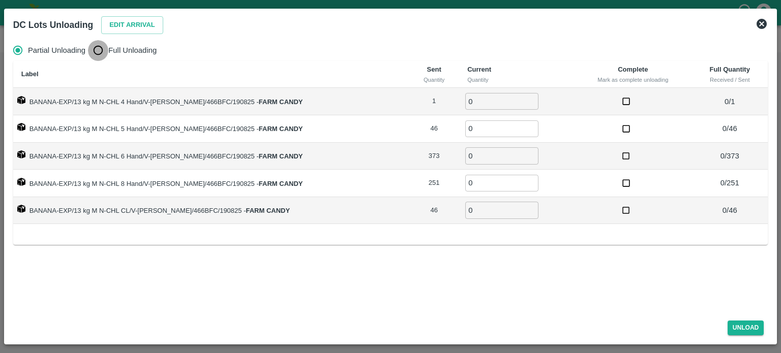
click at [94, 51] on input "Full Unloading" at bounding box center [98, 50] width 20 height 20
radio input "true"
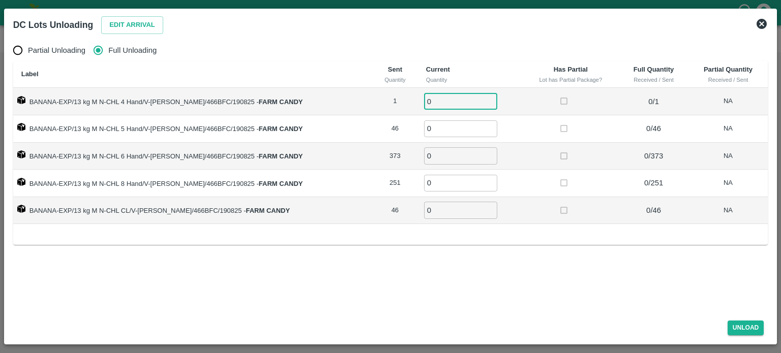
click at [447, 103] on input "0" at bounding box center [460, 101] width 73 height 17
type input "2"
type input "3"
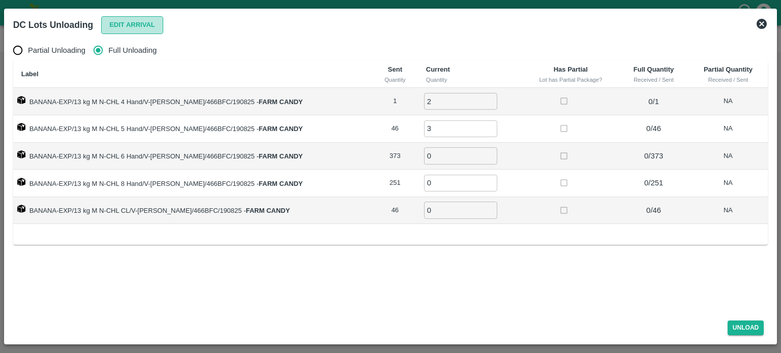
click at [125, 31] on button "Edit Arrival" at bounding box center [132, 25] width 62 height 18
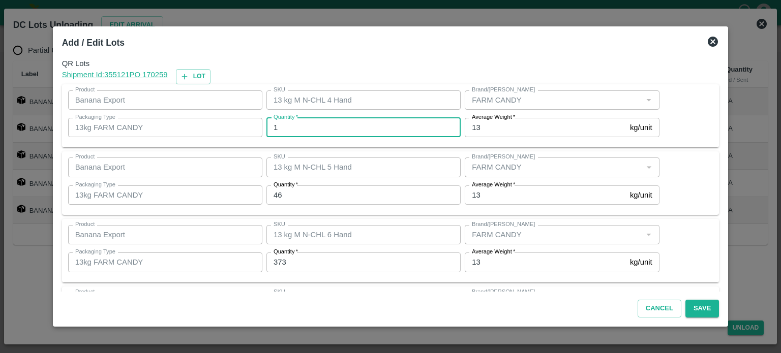
click at [291, 125] on input "1" at bounding box center [364, 127] width 194 height 19
type input "2"
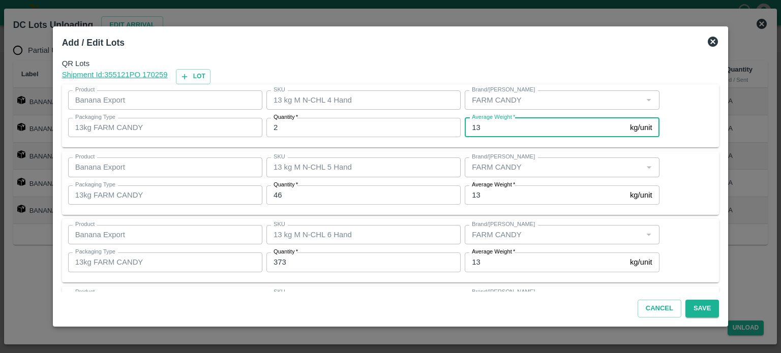
type input "3"
type input "13"
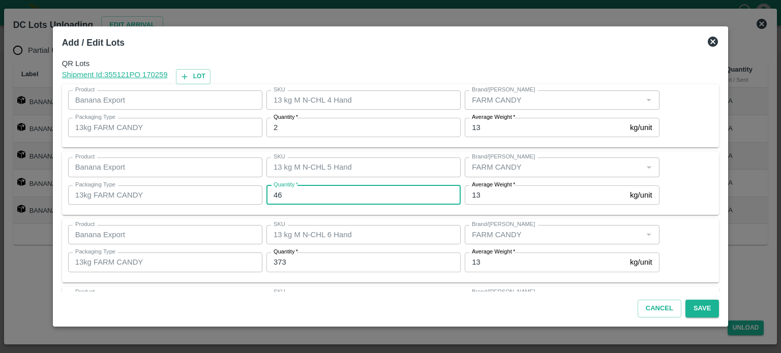
click at [282, 197] on input "46" at bounding box center [364, 195] width 194 height 19
type input "32"
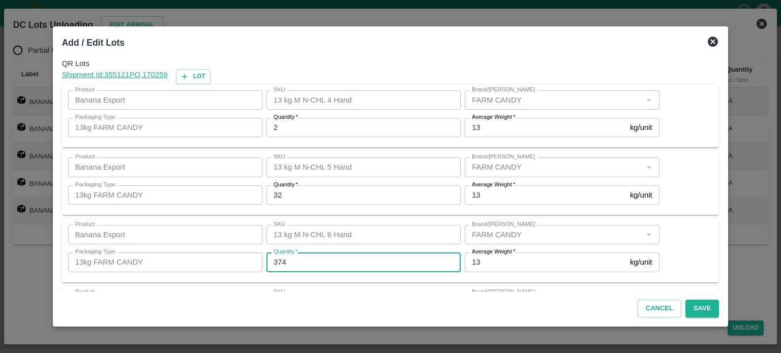
type input "374"
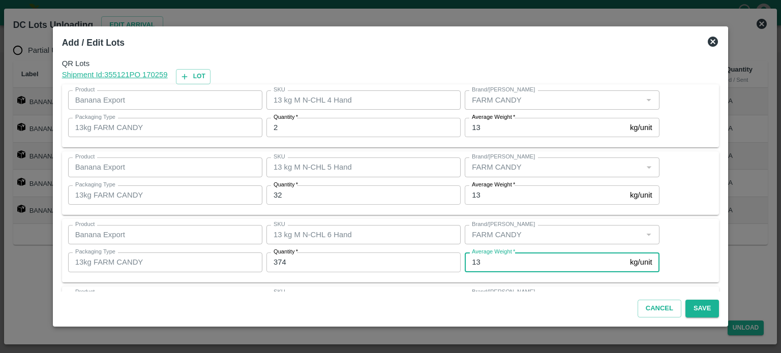
scroll to position [133, 0]
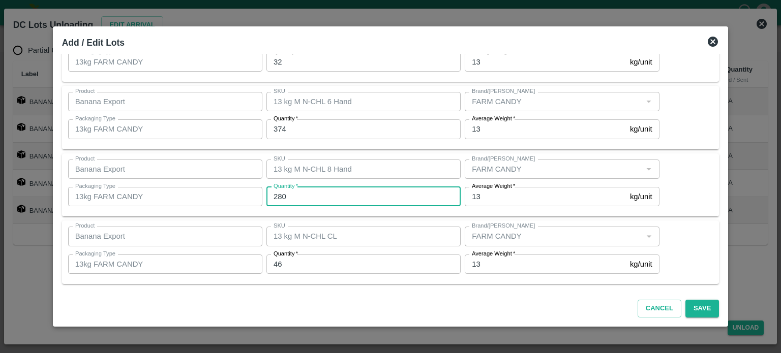
type input "280"
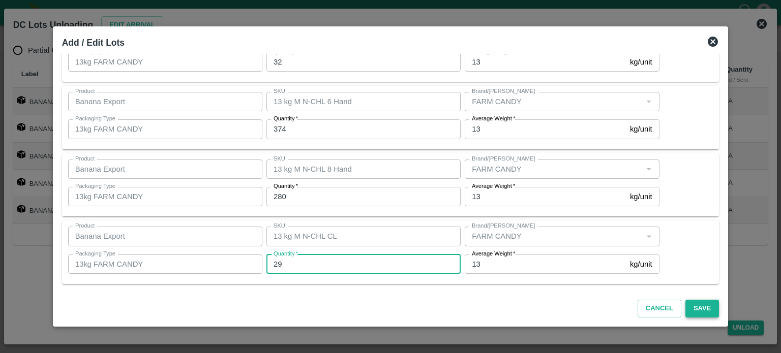
type input "29"
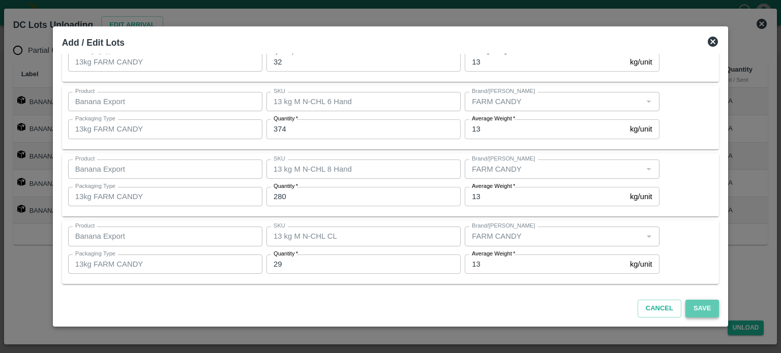
click at [690, 313] on button "Save" at bounding box center [703, 309] width 34 height 18
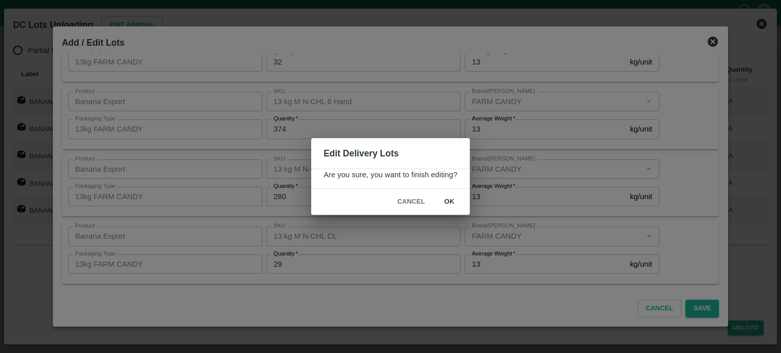
click at [446, 203] on button "ok" at bounding box center [449, 202] width 33 height 18
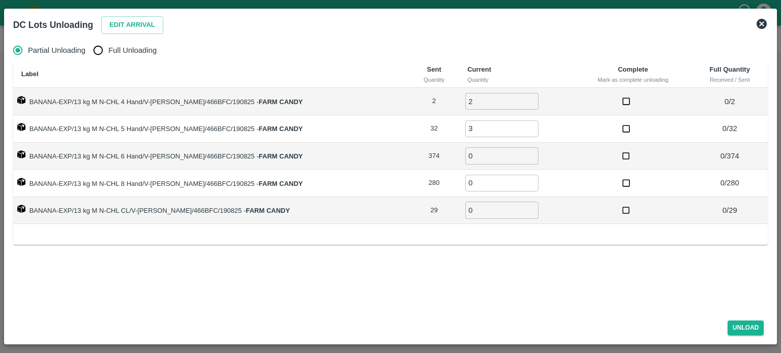
radio input "true"
type input "0"
click at [96, 53] on input "Full Unloading" at bounding box center [98, 50] width 20 height 20
radio input "true"
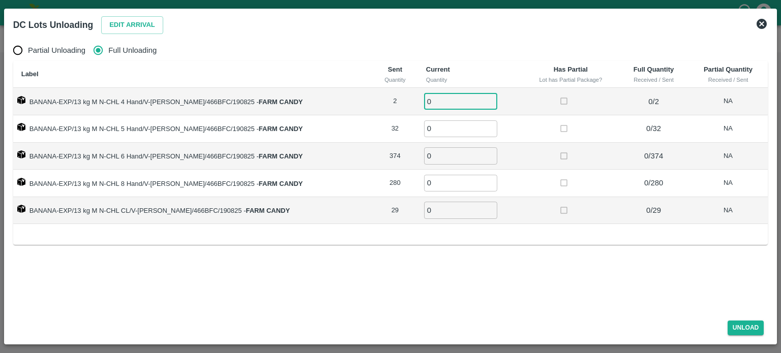
click at [429, 105] on input "0" at bounding box center [460, 101] width 73 height 17
type input "2"
type input "32"
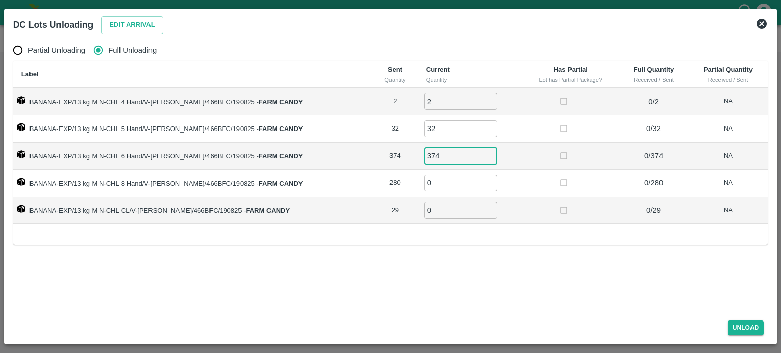
type input "374"
type input "280"
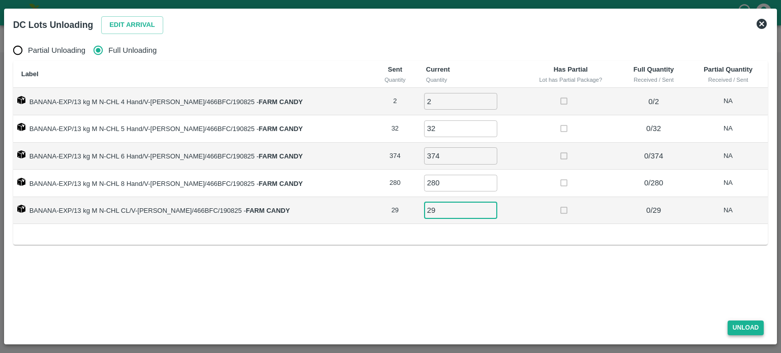
type input "29"
click at [744, 325] on button "Unload" at bounding box center [746, 328] width 37 height 15
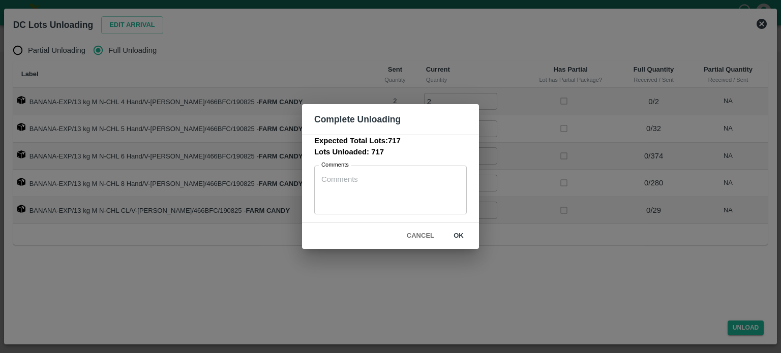
click at [460, 237] on button "ok" at bounding box center [459, 236] width 33 height 18
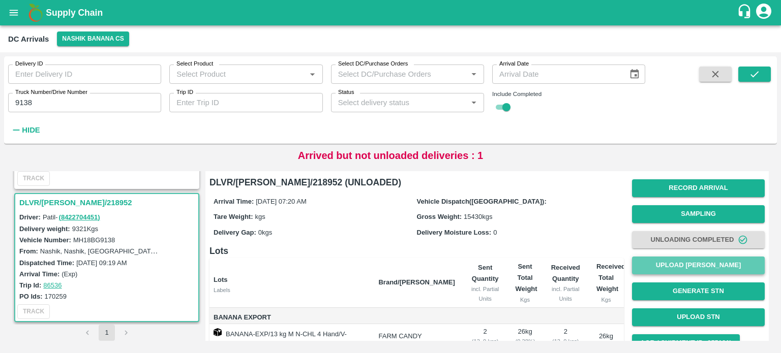
click at [687, 267] on button "Upload [PERSON_NAME]" at bounding box center [698, 266] width 133 height 18
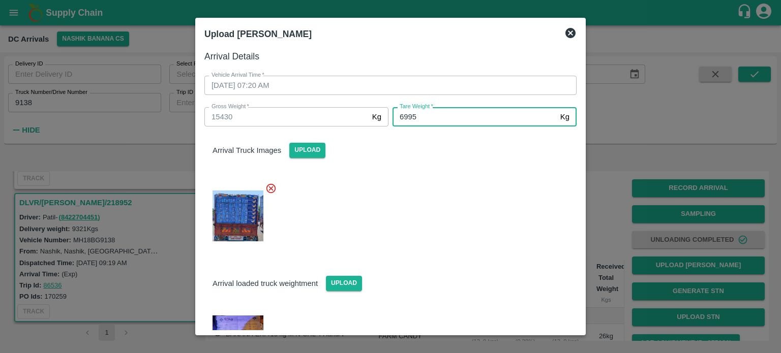
type input "6995"
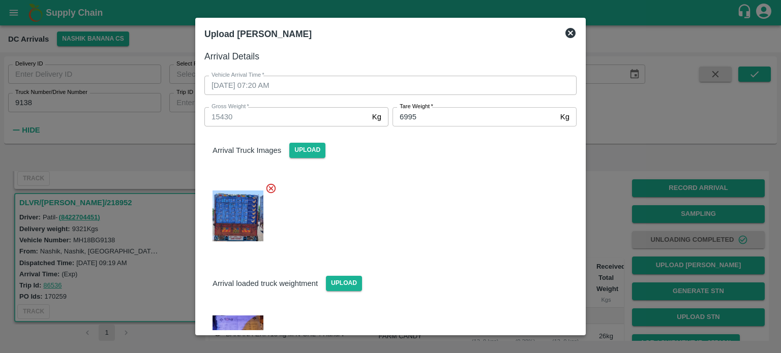
click at [477, 274] on div "Arrival loaded truck weightment Upload" at bounding box center [390, 275] width 389 height 31
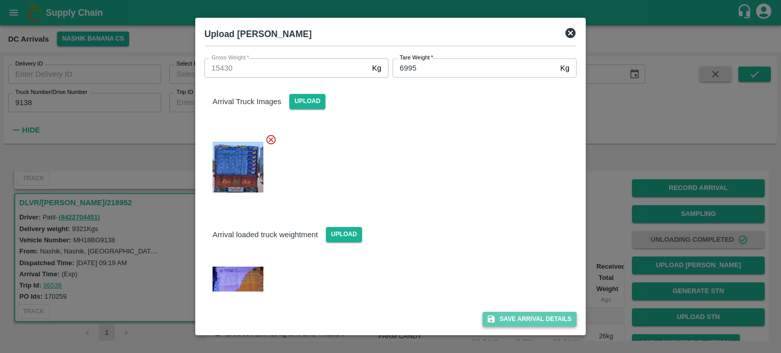
click at [523, 320] on button "Save Arrival Details" at bounding box center [530, 319] width 94 height 15
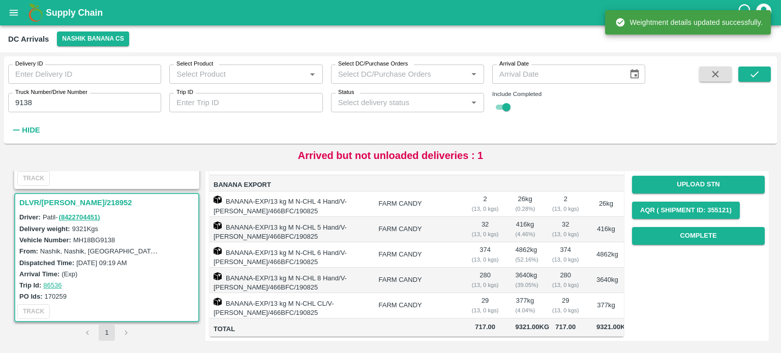
scroll to position [148, 0]
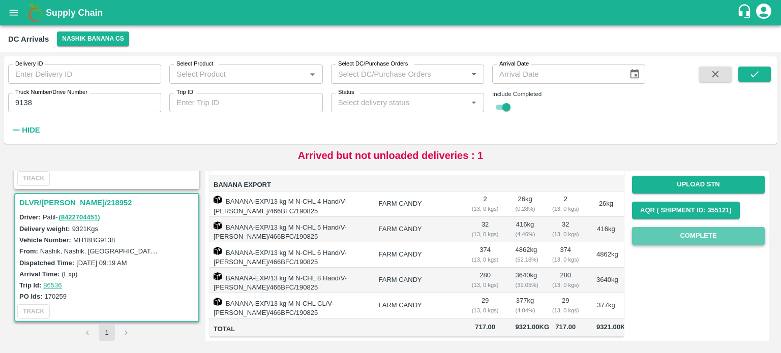
click at [698, 227] on button "Complete" at bounding box center [698, 236] width 133 height 18
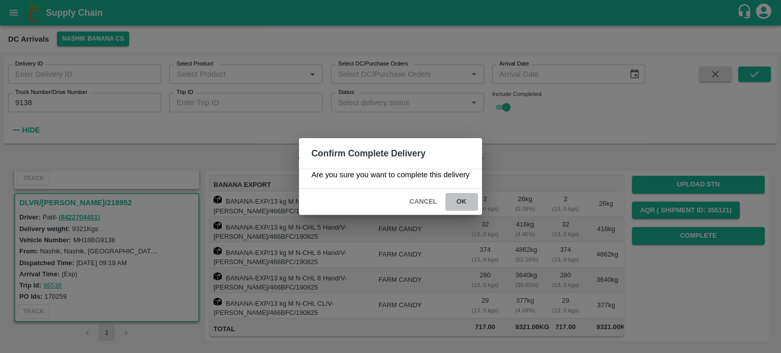
click at [460, 203] on button "ok" at bounding box center [462, 202] width 33 height 18
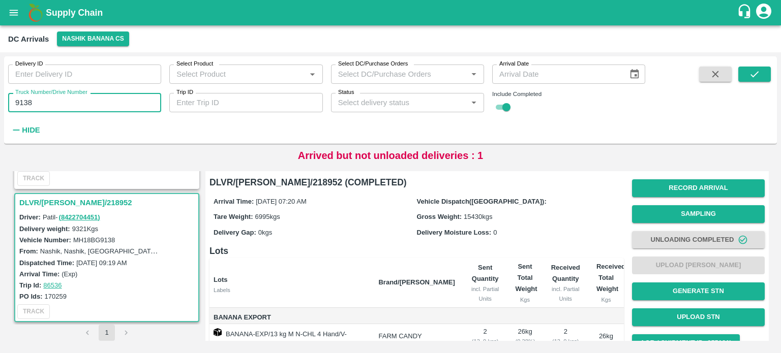
click at [22, 101] on input "9138" at bounding box center [84, 102] width 153 height 19
type input "0172"
click at [751, 71] on icon "submit" at bounding box center [754, 74] width 11 height 11
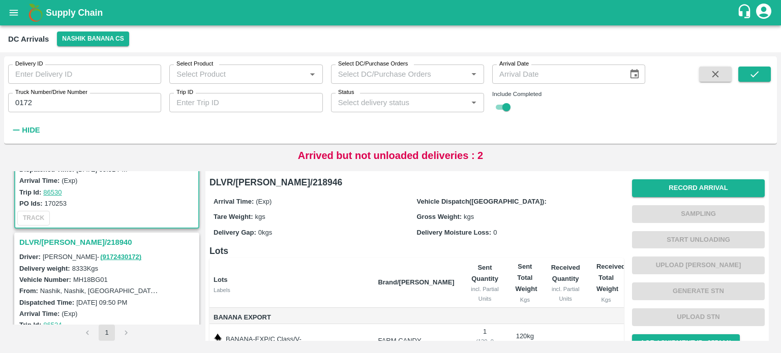
scroll to position [75, 0]
click at [64, 244] on h3 "DLVR/[PERSON_NAME]/218940" at bounding box center [108, 242] width 178 height 13
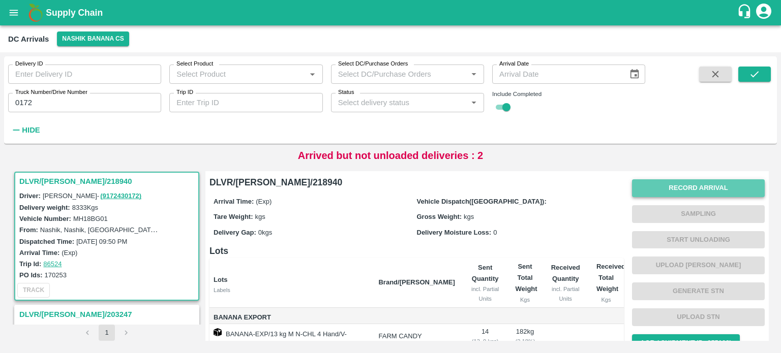
click at [711, 193] on button "Record Arrival" at bounding box center [698, 189] width 133 height 18
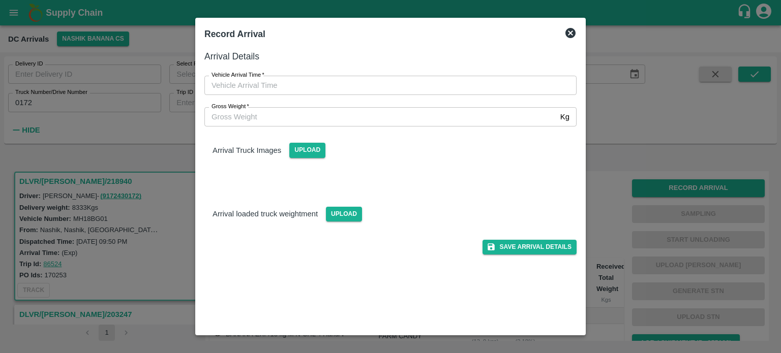
type input "DD/MM/YYYY hh:mm aa"
click at [341, 88] on input "DD/MM/YYYY hh:mm aa" at bounding box center [386, 85] width 365 height 19
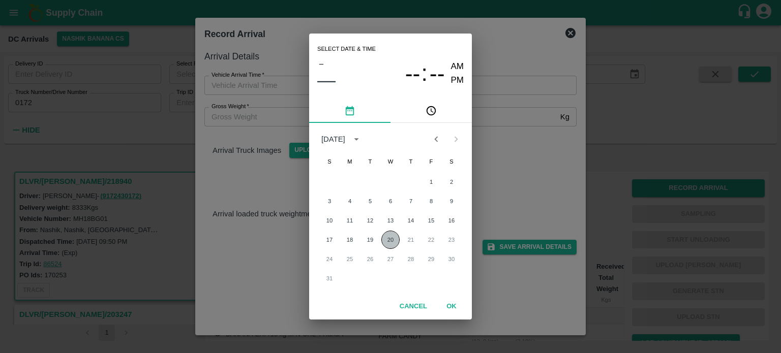
click at [382, 241] on button "20" at bounding box center [390, 240] width 18 height 18
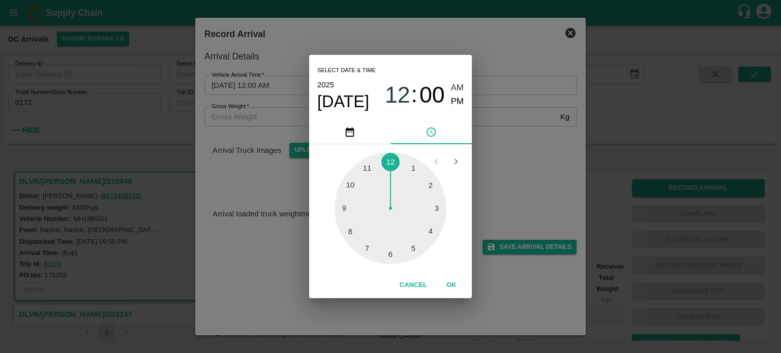
click at [348, 184] on div at bounding box center [391, 209] width 112 height 112
type input "[DATE] 10:00 AM"
click at [519, 162] on div "Select date & time [DATE] 10 : 00 AM PM 05 10 15 20 25 30 35 40 45 50 55 00 Can…" at bounding box center [390, 176] width 781 height 353
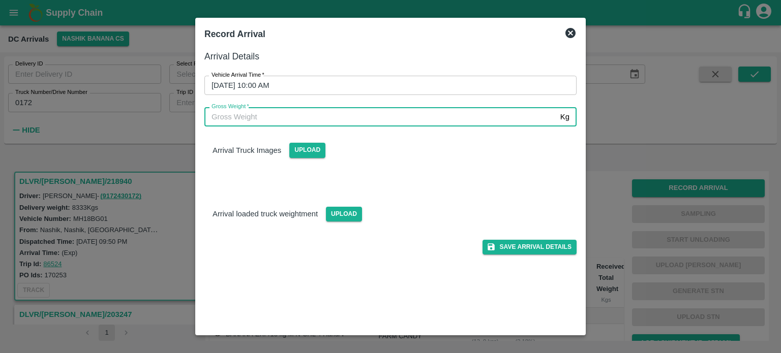
click at [232, 116] on input "Gross Weight   *" at bounding box center [380, 116] width 352 height 19
type input "15000"
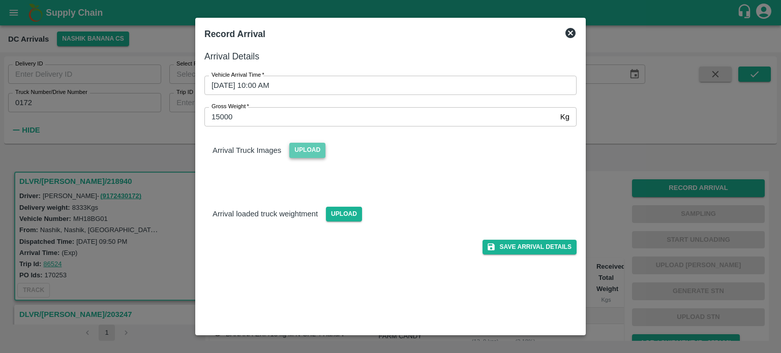
click at [305, 155] on span "Upload" at bounding box center [307, 150] width 36 height 15
click at [0, 0] on input "Upload" at bounding box center [0, 0] width 0 height 0
click at [338, 219] on span "Upload" at bounding box center [344, 214] width 36 height 15
click at [0, 0] on input "Upload" at bounding box center [0, 0] width 0 height 0
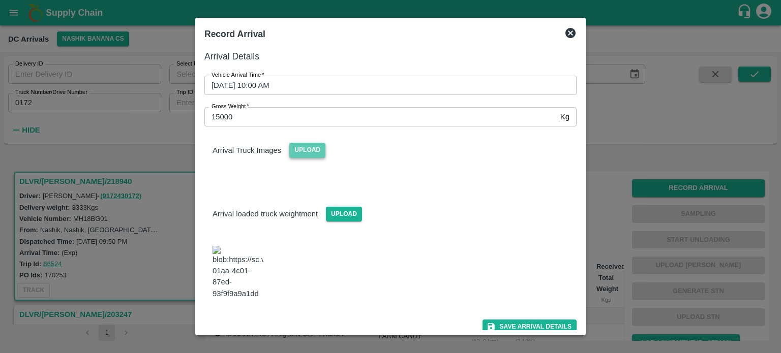
click at [303, 152] on span "Upload" at bounding box center [307, 150] width 36 height 15
click at [0, 0] on input "Upload" at bounding box center [0, 0] width 0 height 0
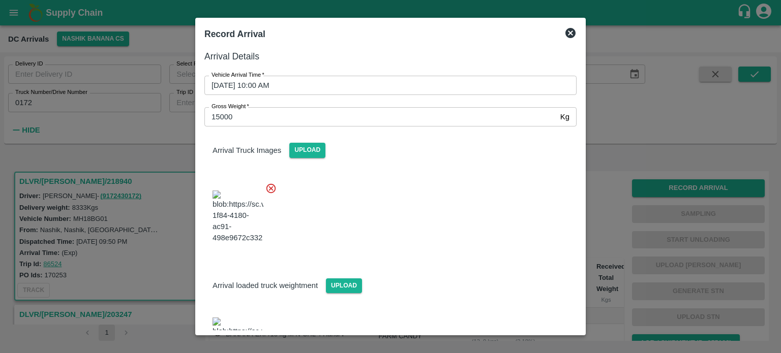
scroll to position [163, 0]
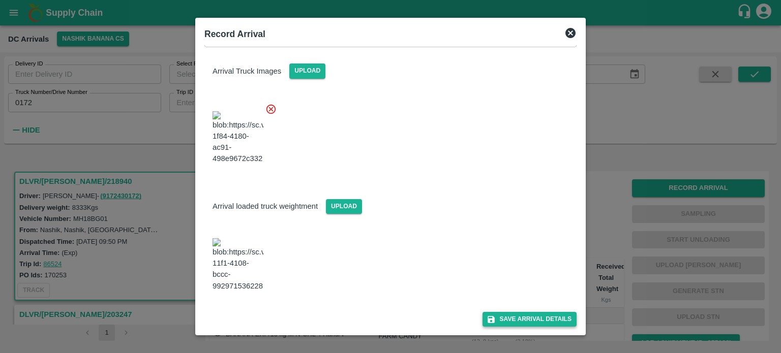
click at [519, 317] on button "Save Arrival Details" at bounding box center [530, 319] width 94 height 15
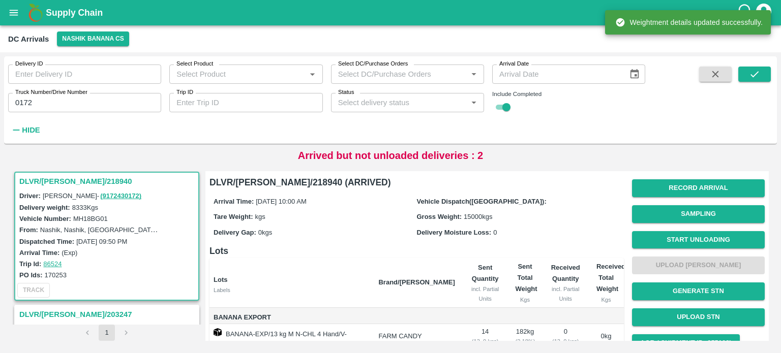
click at [695, 240] on button "Start Unloading" at bounding box center [698, 240] width 133 height 18
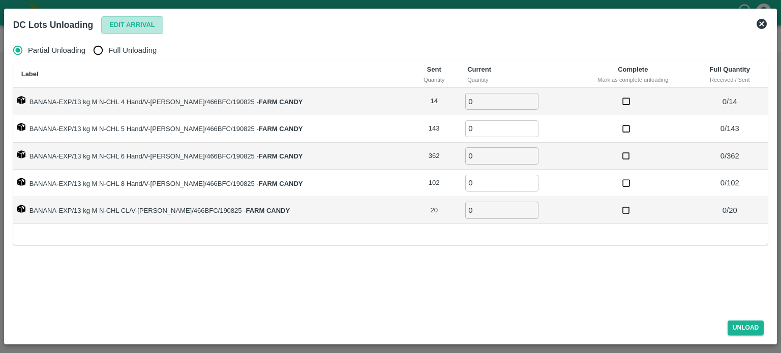
click at [128, 26] on button "Edit Arrival" at bounding box center [132, 25] width 62 height 18
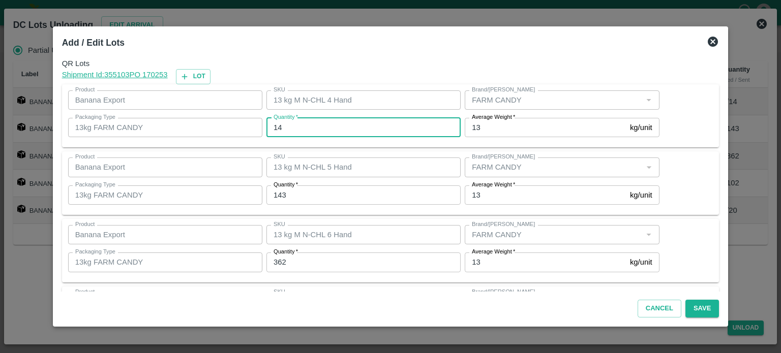
click at [281, 131] on input "14" at bounding box center [364, 127] width 194 height 19
type input "15"
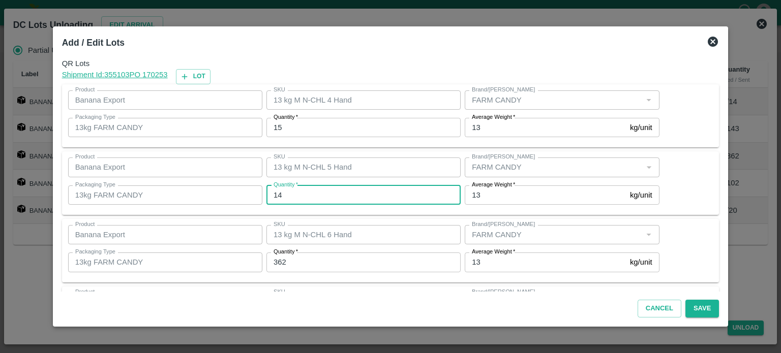
type input "143"
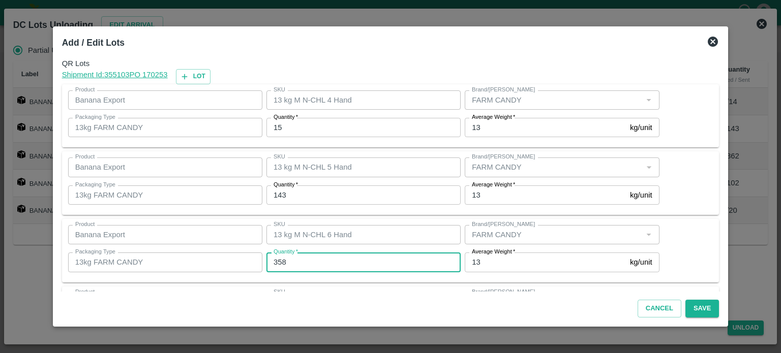
type input "358"
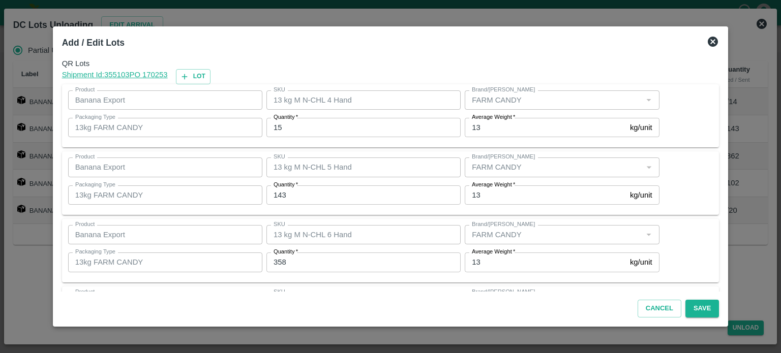
scroll to position [133, 0]
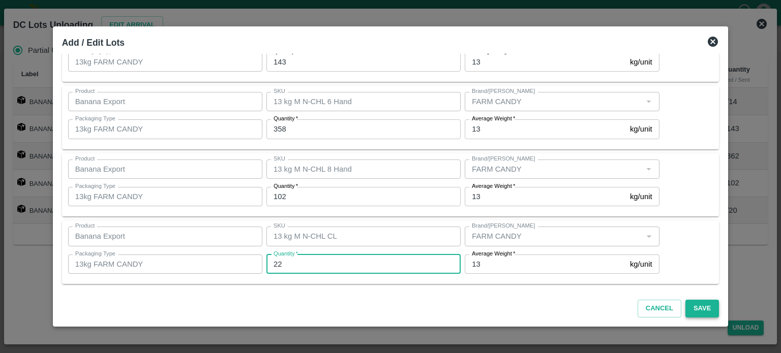
type input "22"
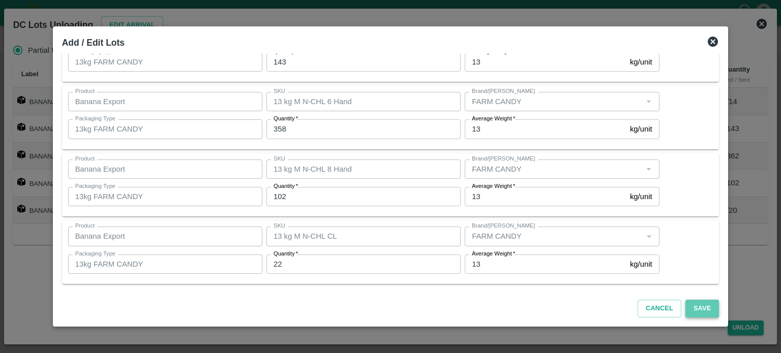
click at [689, 312] on button "Save" at bounding box center [703, 309] width 34 height 18
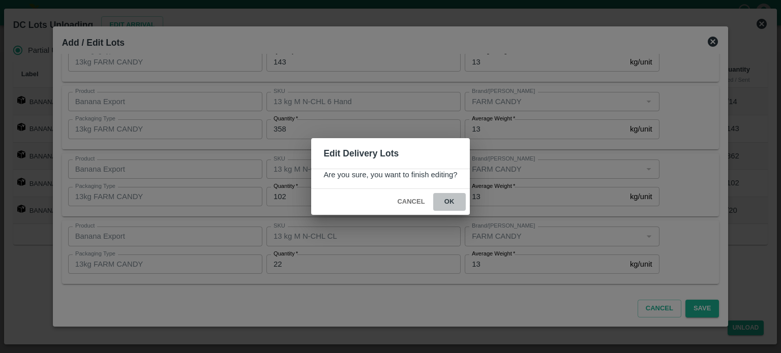
click at [448, 205] on button "ok" at bounding box center [449, 202] width 33 height 18
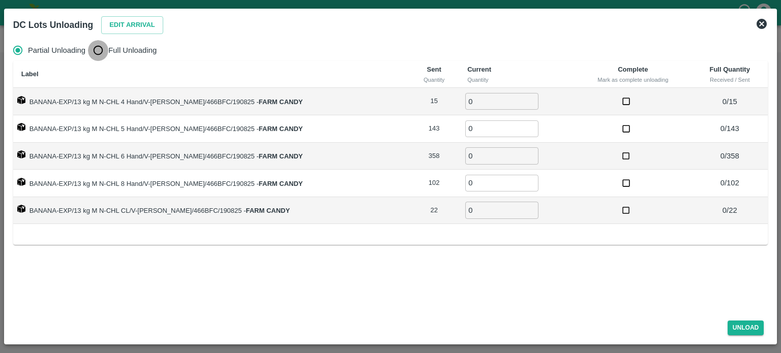
click at [98, 56] on input "Full Unloading" at bounding box center [98, 50] width 20 height 20
radio input "true"
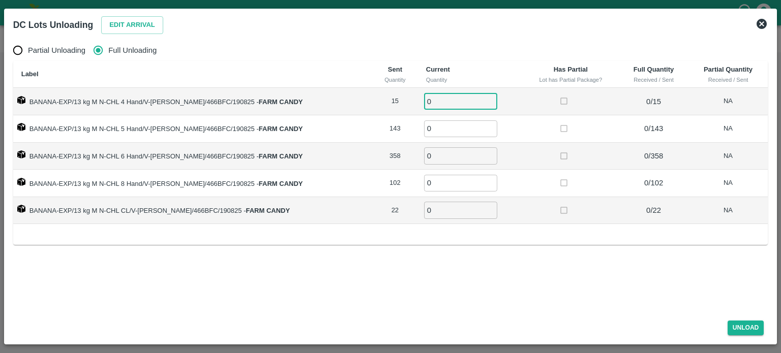
click at [441, 101] on input "0" at bounding box center [460, 101] width 73 height 17
type input "15"
type input "143"
type input "2"
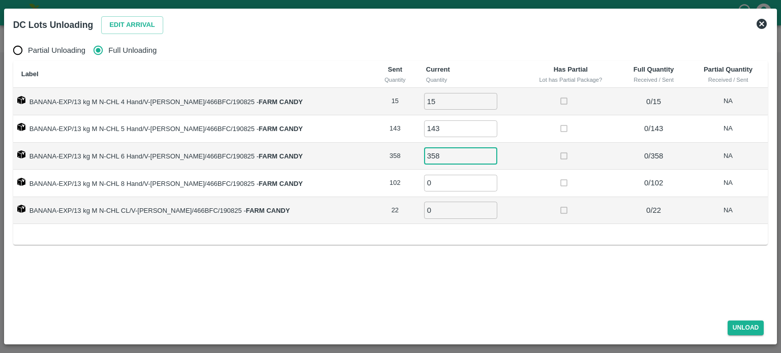
type input "358"
type input "102"
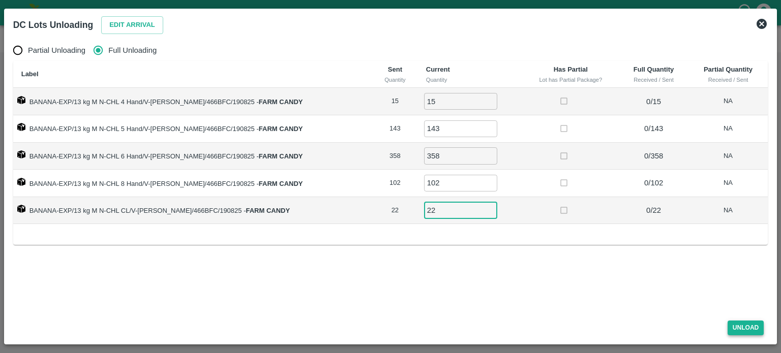
type input "22"
click at [742, 330] on button "Unload" at bounding box center [746, 328] width 37 height 15
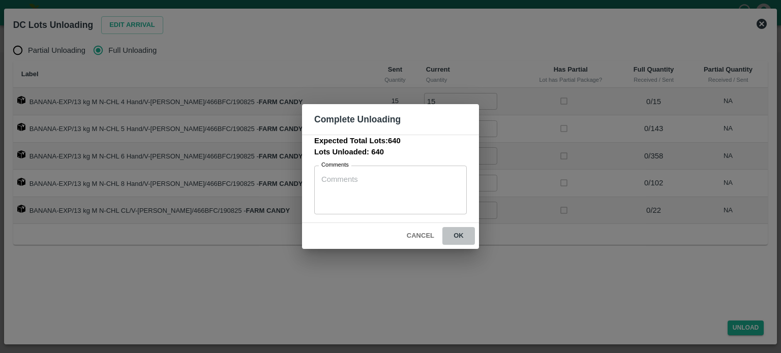
click at [459, 237] on button "ok" at bounding box center [459, 236] width 33 height 18
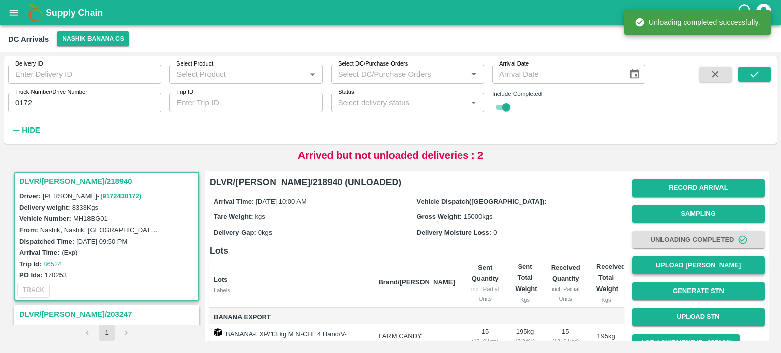
click at [683, 268] on button "Upload [PERSON_NAME]" at bounding box center [698, 266] width 133 height 18
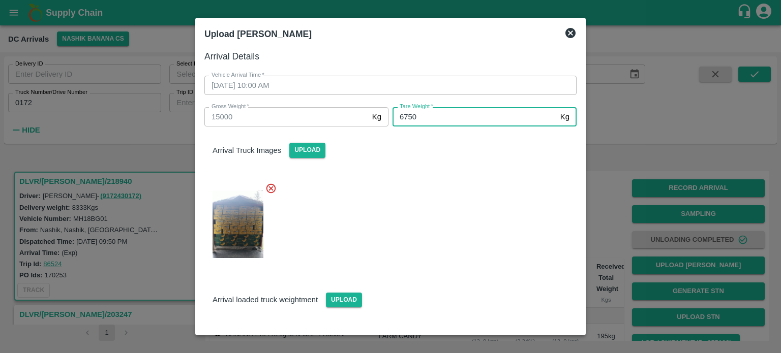
type input "6750"
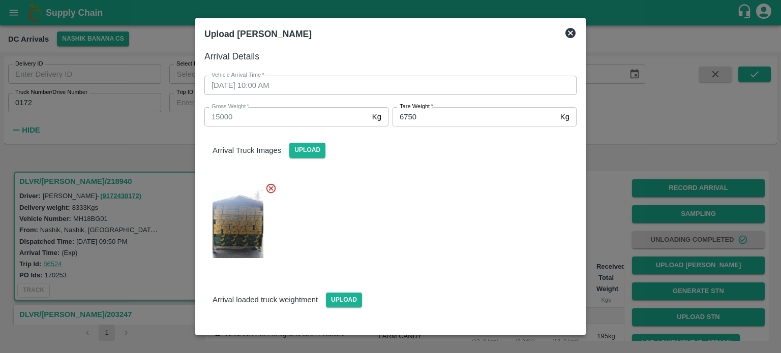
click at [461, 180] on div at bounding box center [386, 221] width 380 height 94
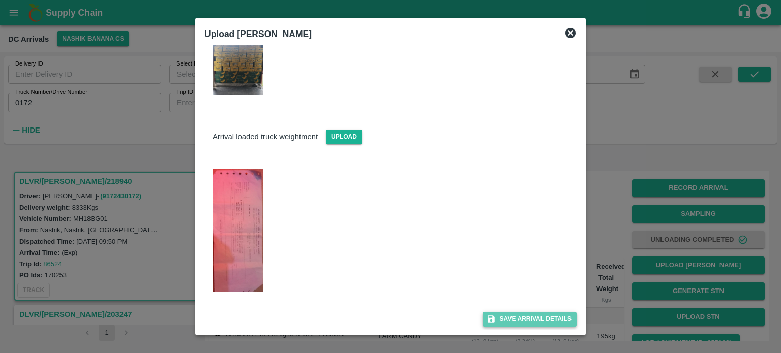
click at [521, 323] on button "Save Arrival Details" at bounding box center [530, 319] width 94 height 15
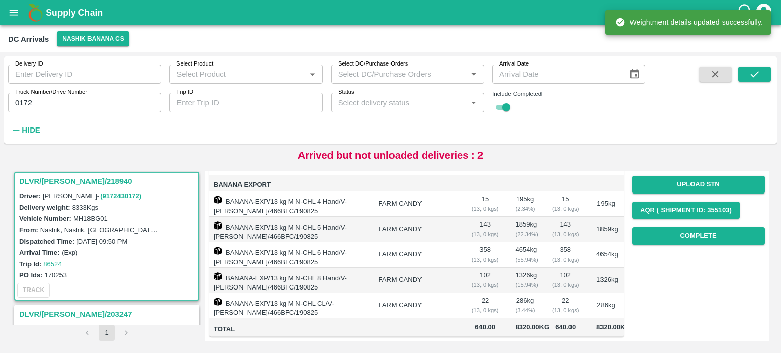
scroll to position [194, 0]
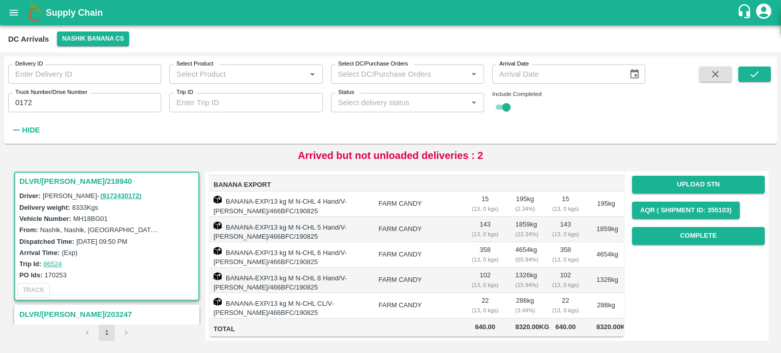
click at [704, 184] on div "Record Arrival Sampling Unloading Completed Upload Tare Weight Generate STN Upl…" at bounding box center [698, 146] width 133 height 207
click at [698, 227] on button "Complete" at bounding box center [698, 236] width 133 height 18
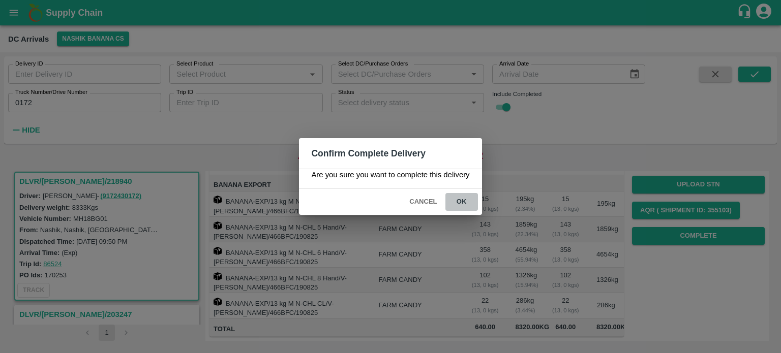
click at [458, 201] on button "ok" at bounding box center [462, 202] width 33 height 18
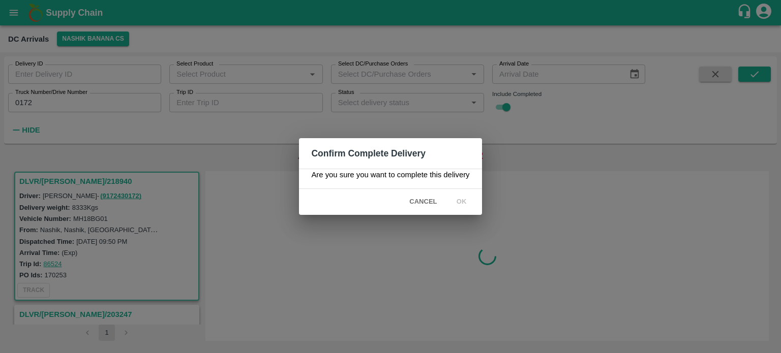
scroll to position [0, 0]
